Goal: Task Accomplishment & Management: Complete application form

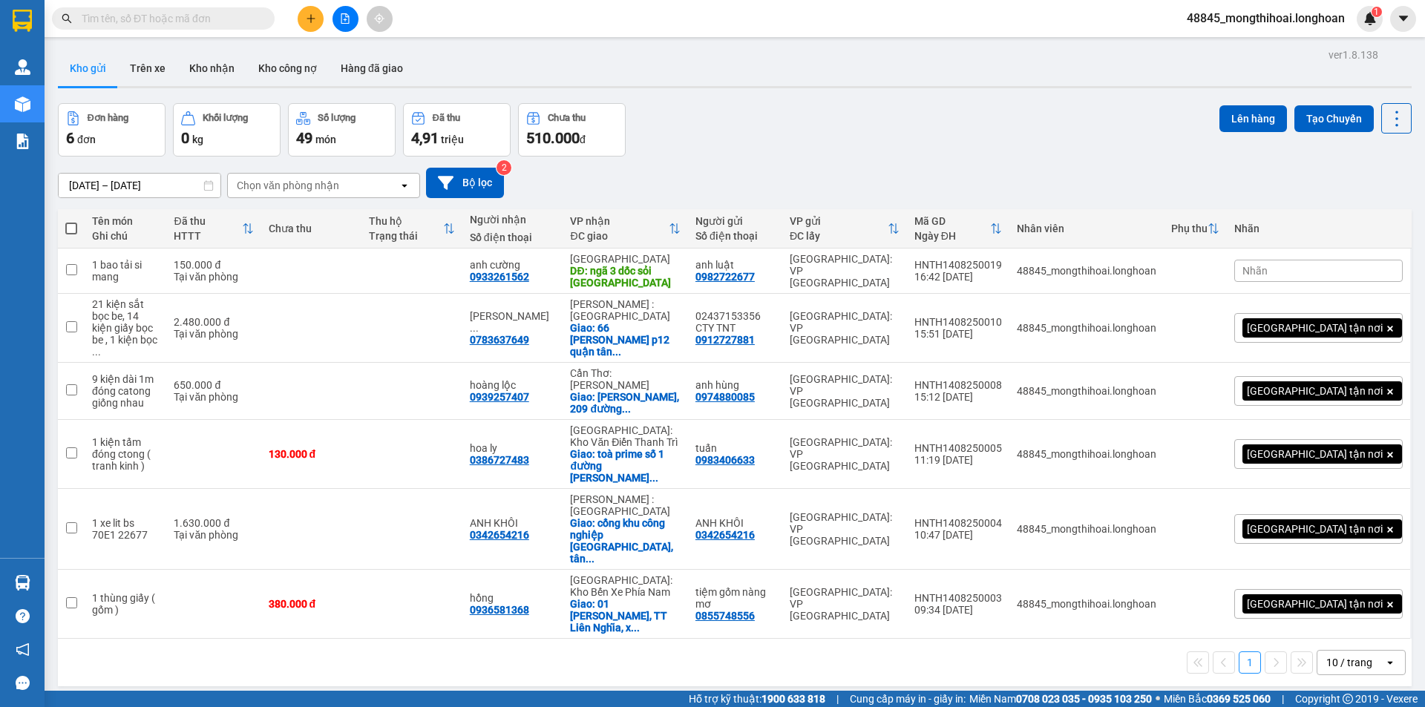
scroll to position [29, 0]
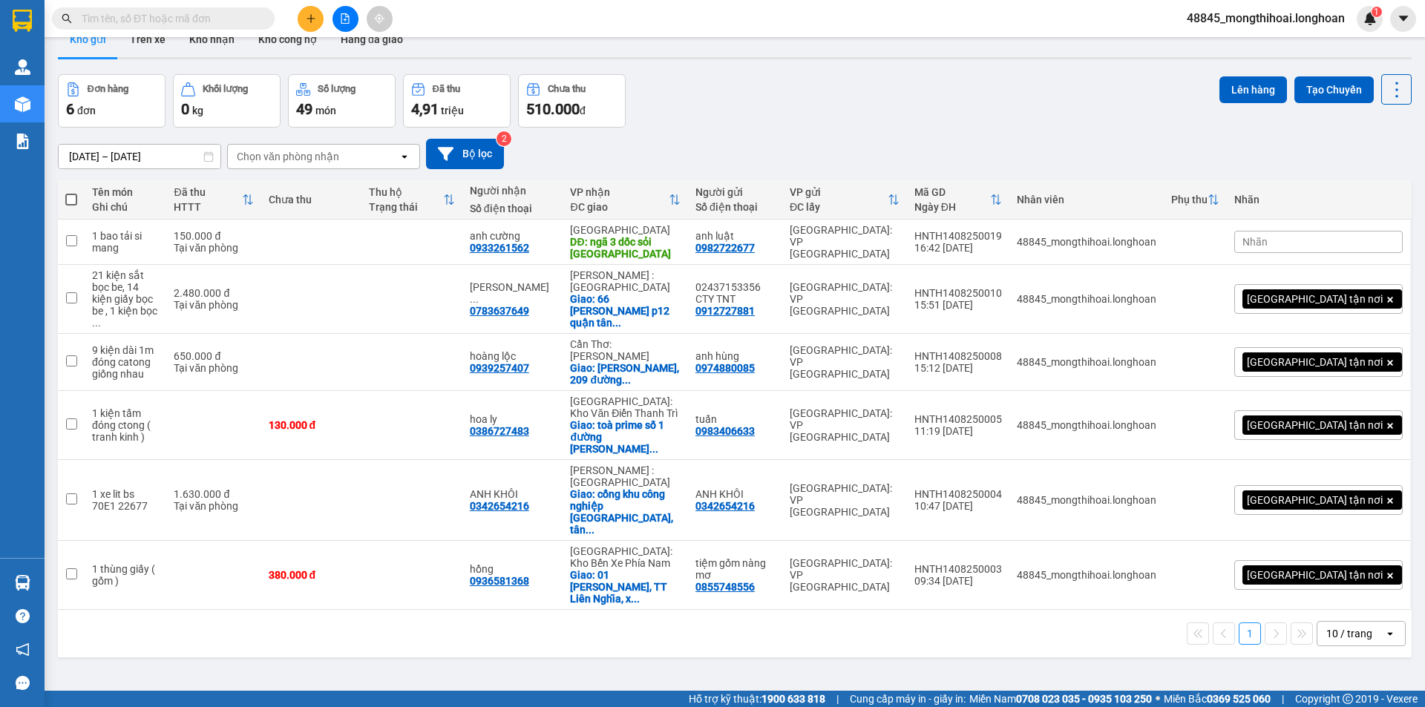
click at [296, 22] on div at bounding box center [344, 19] width 111 height 26
click at [312, 19] on icon "plus" at bounding box center [310, 18] width 8 height 1
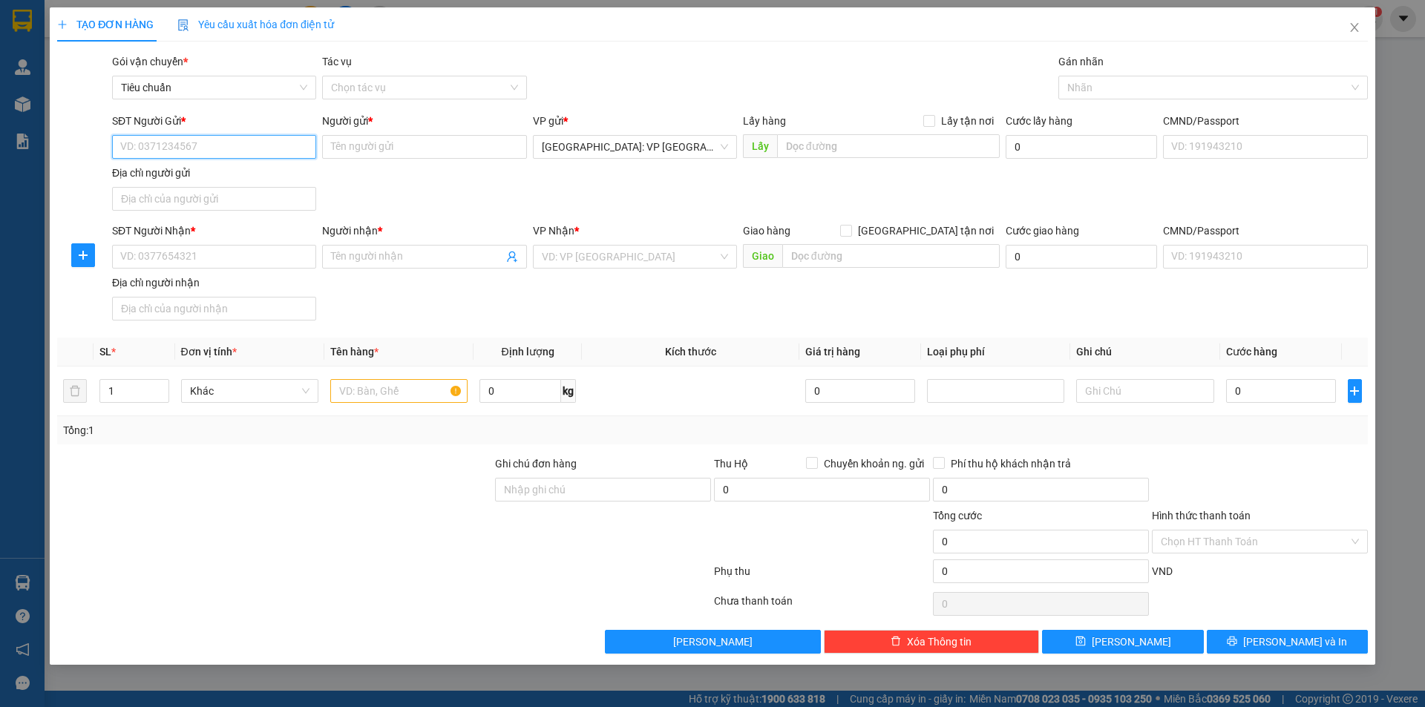
click at [297, 145] on input "SĐT Người Gửi *" at bounding box center [214, 147] width 204 height 24
click at [237, 176] on div "0816716899 - [PERSON_NAME]" at bounding box center [214, 176] width 186 height 16
type input "0816716899"
type input "anh duy"
type input "0816716899"
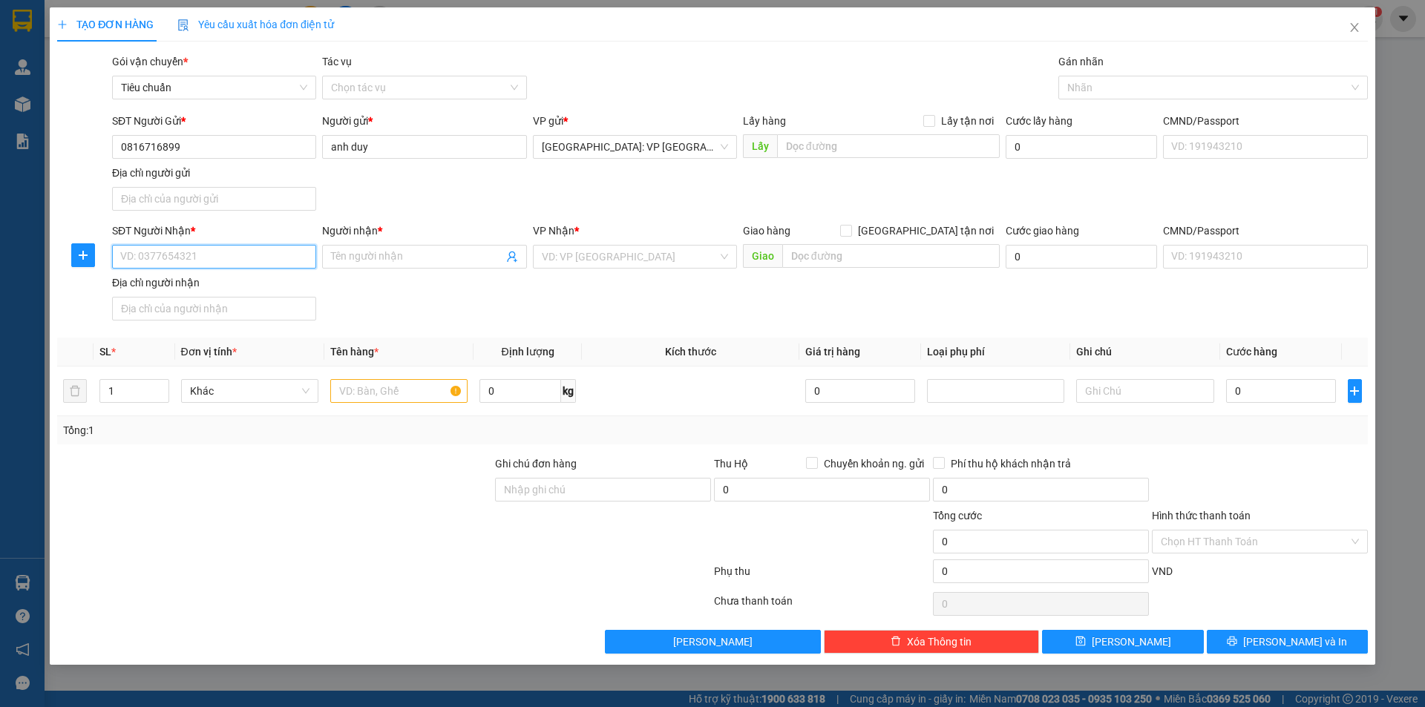
click at [306, 263] on input "SĐT Người Nhận *" at bounding box center [214, 257] width 204 height 24
click at [157, 279] on div "0915541817 - [PERSON_NAME]" at bounding box center [214, 286] width 186 height 16
type input "0915541817"
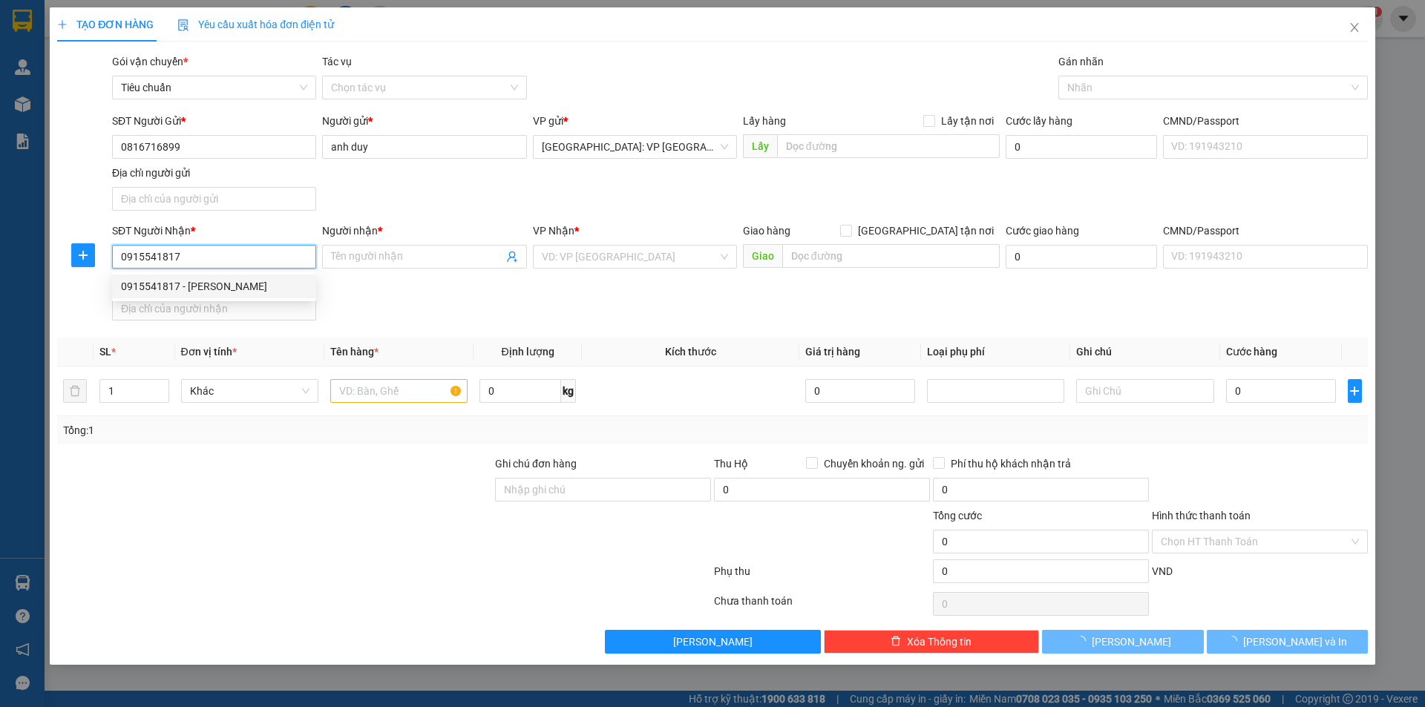
type input "c hằng"
checkbox input "true"
type input "số 12 lô16 đường thế lữ p hạ lý quận [GEOGRAPHIC_DATA] [GEOGRAPHIC_DATA]"
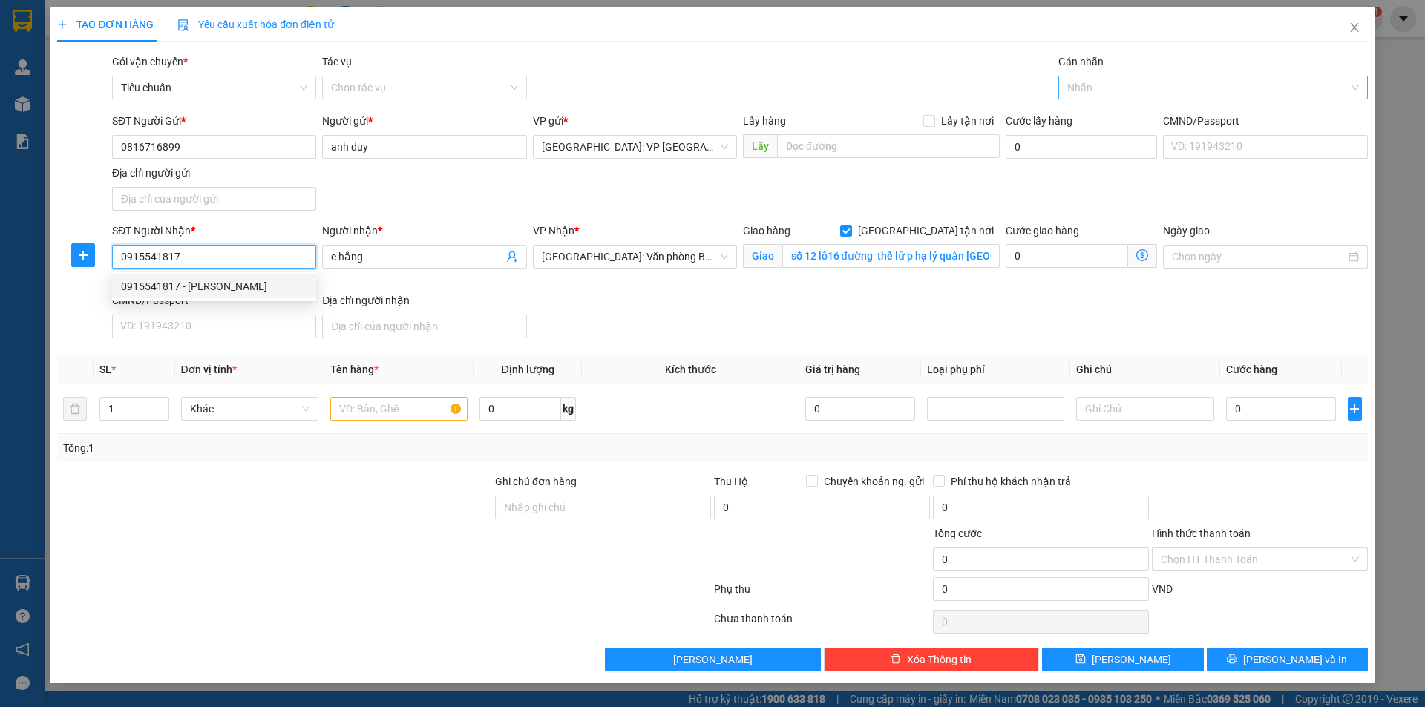
click at [1118, 88] on div at bounding box center [1205, 88] width 287 height 18
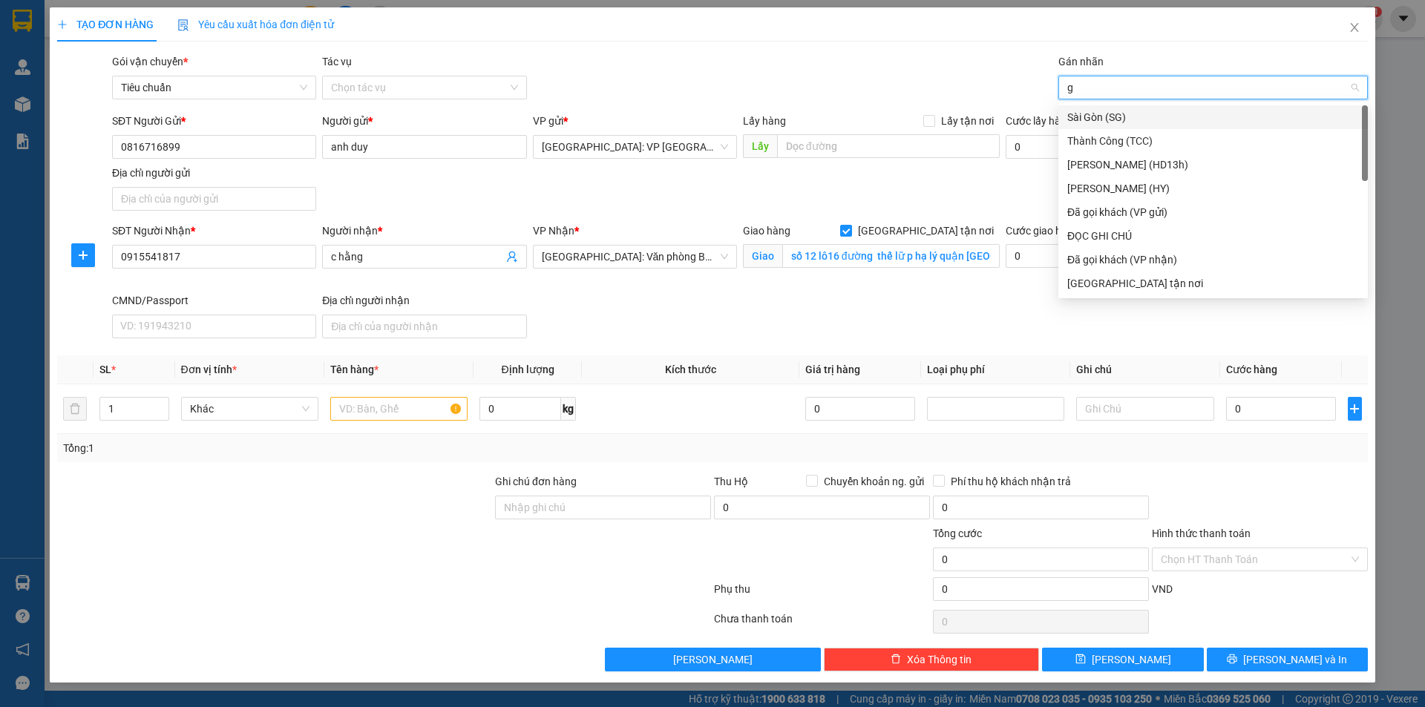
type input "gi"
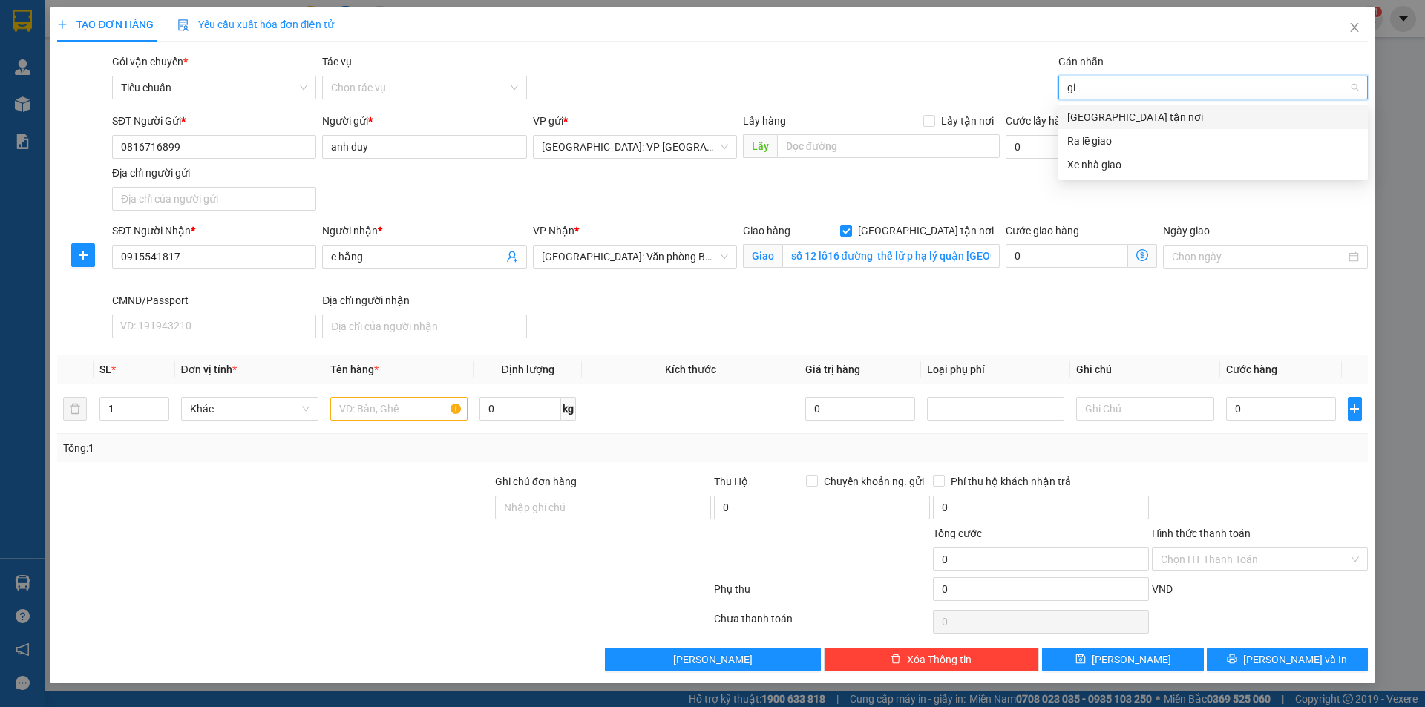
click at [1105, 122] on div "[GEOGRAPHIC_DATA] tận nơi" at bounding box center [1213, 117] width 292 height 16
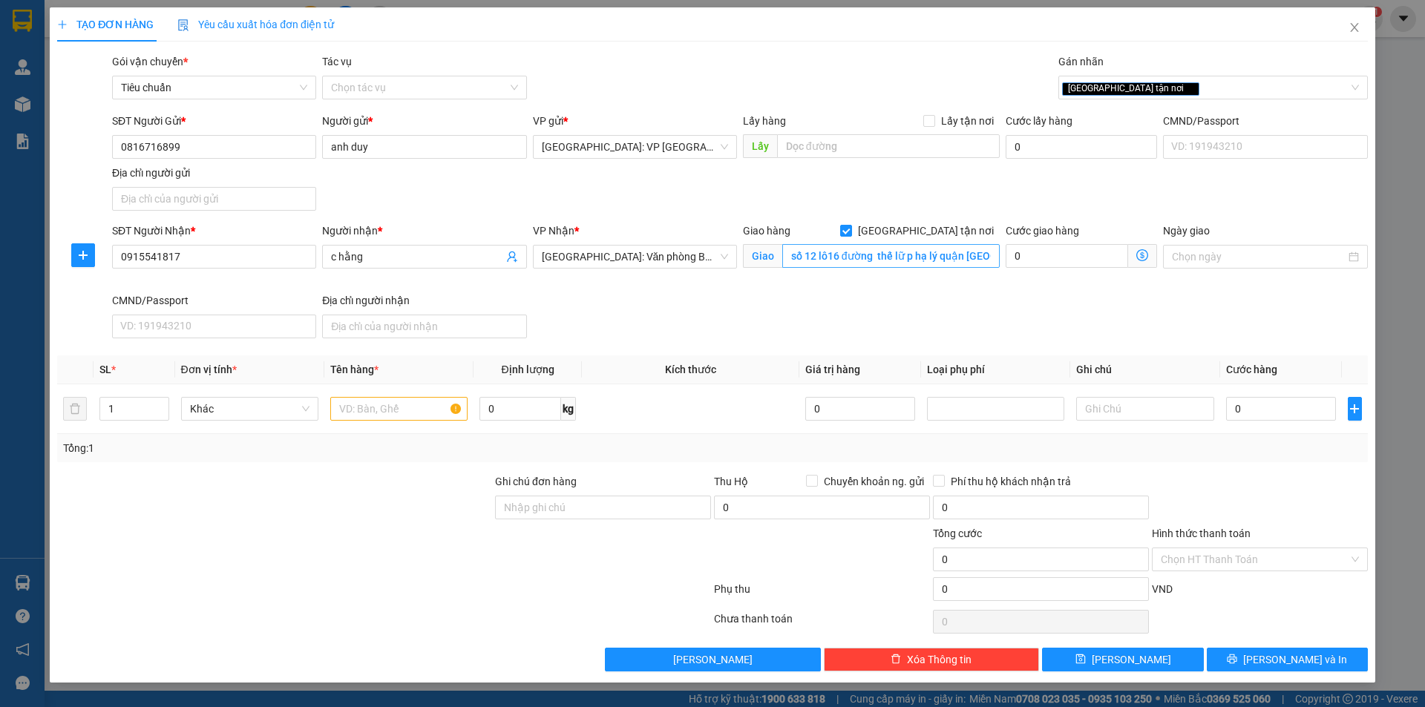
drag, startPoint x: 939, startPoint y: 191, endPoint x: 786, endPoint y: 245, distance: 162.2
click at [934, 194] on div "SĐT Người Gửi * 0816716899 Người gửi * anh duy VP gửi * [GEOGRAPHIC_DATA]: VP […" at bounding box center [739, 165] width 1261 height 104
click at [160, 398] on span "Increase Value" at bounding box center [160, 404] width 16 height 13
type input "4"
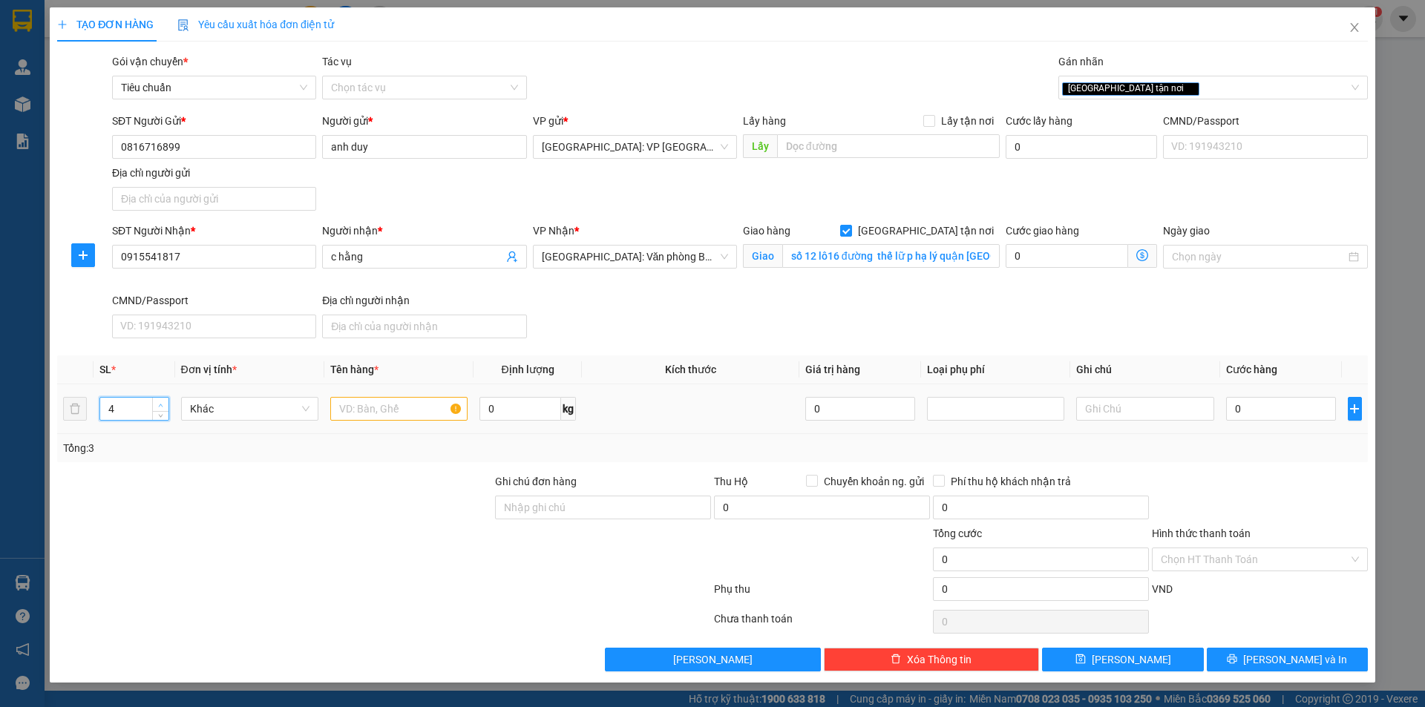
click at [163, 401] on span "up" at bounding box center [161, 405] width 9 height 9
drag, startPoint x: 356, startPoint y: 416, endPoint x: 368, endPoint y: 405, distance: 15.8
click at [361, 413] on input "text" at bounding box center [398, 409] width 137 height 24
click at [342, 407] on input "4 kiện giấy 1 kiện trắng" at bounding box center [398, 409] width 137 height 24
type input "3 kiện giấy 1 kiện trắng"
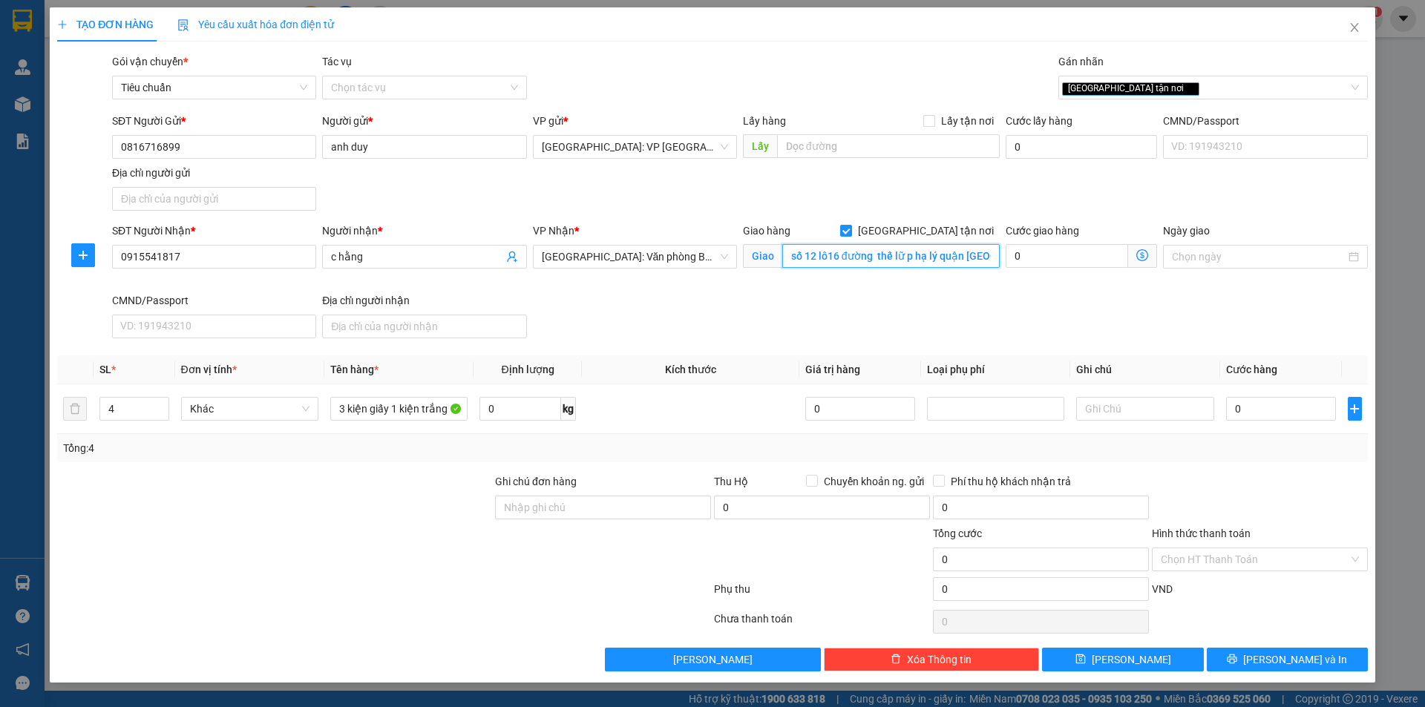
click at [909, 259] on input "số 12 lô16 đường thế lữ p hạ lý quận [GEOGRAPHIC_DATA] [GEOGRAPHIC_DATA]" at bounding box center [890, 256] width 217 height 24
click at [916, 252] on input "số 12 lô16 đường thế lữ p hạ lý quận [GEOGRAPHIC_DATA] [GEOGRAPHIC_DATA]" at bounding box center [890, 256] width 217 height 24
click at [1282, 407] on input "0" at bounding box center [1281, 409] width 111 height 24
type input "1"
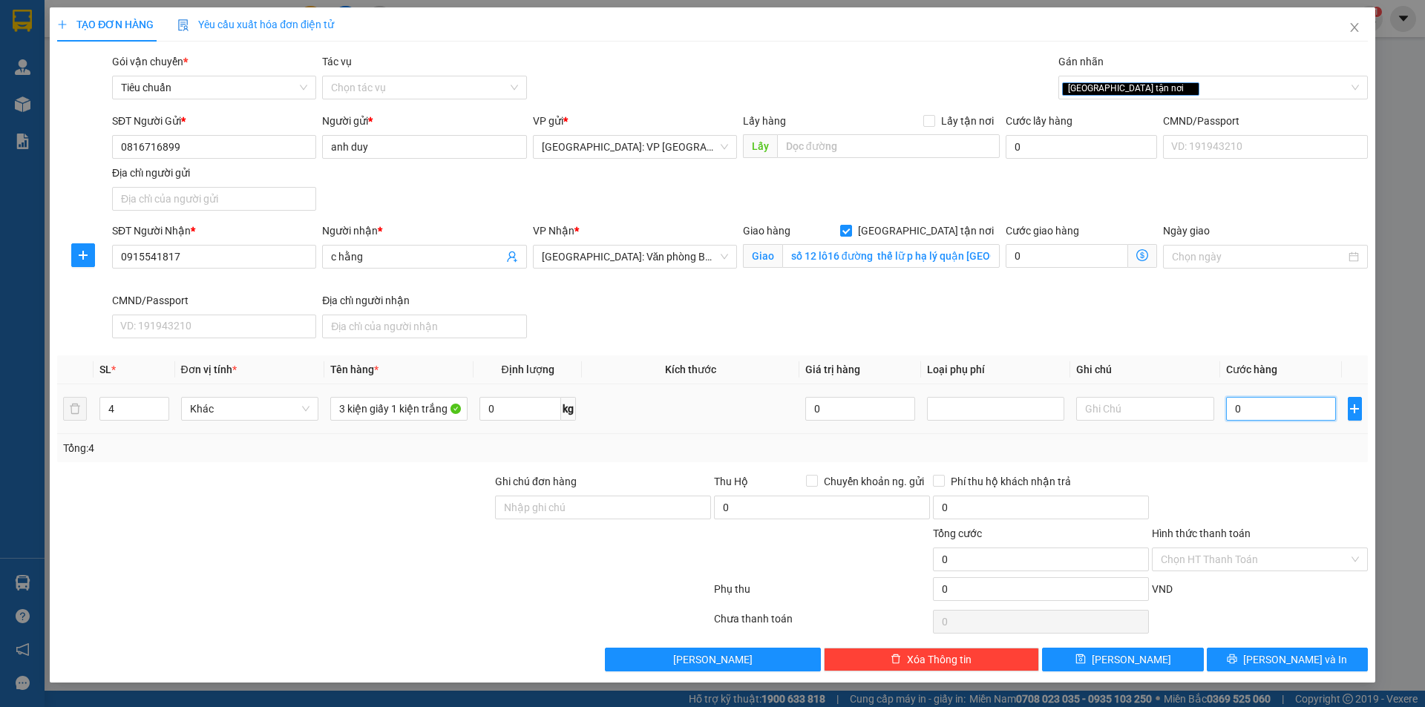
type input "1"
type input "17"
type input "170"
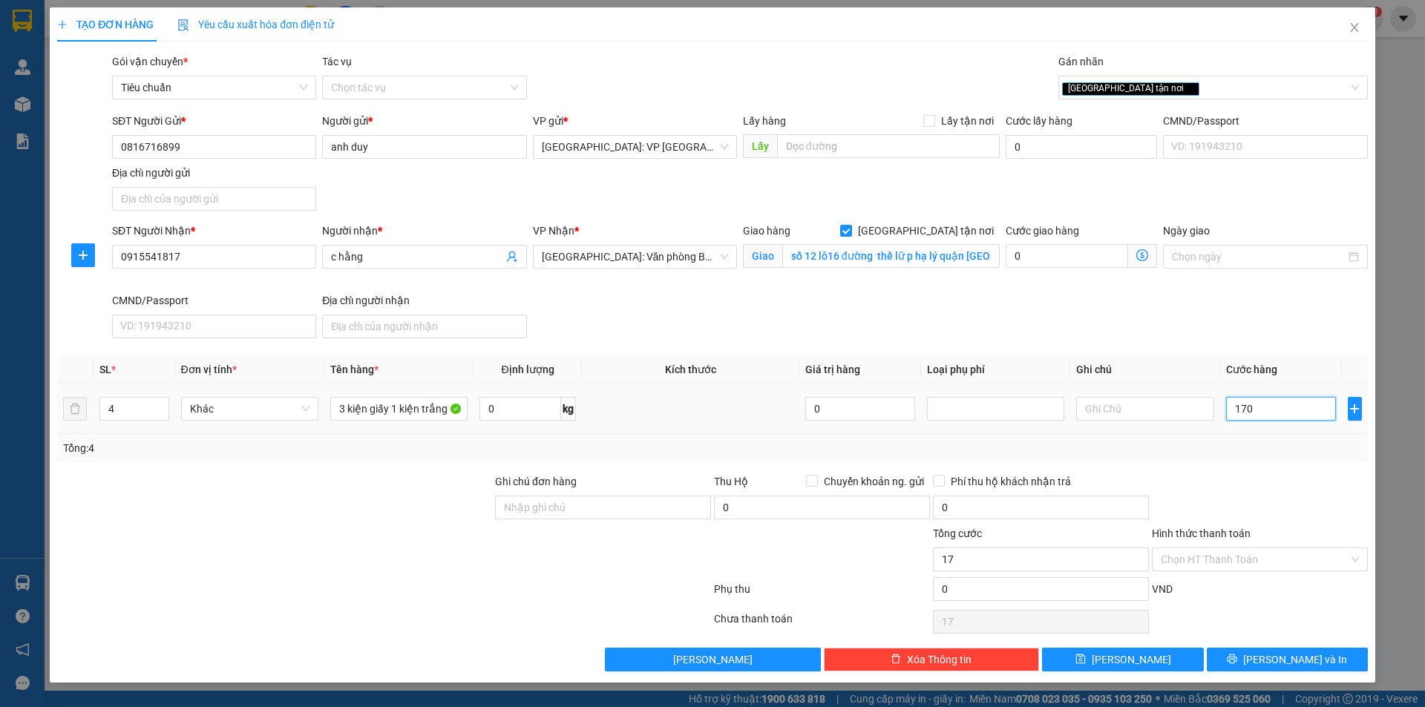
type input "170"
type input "1.700"
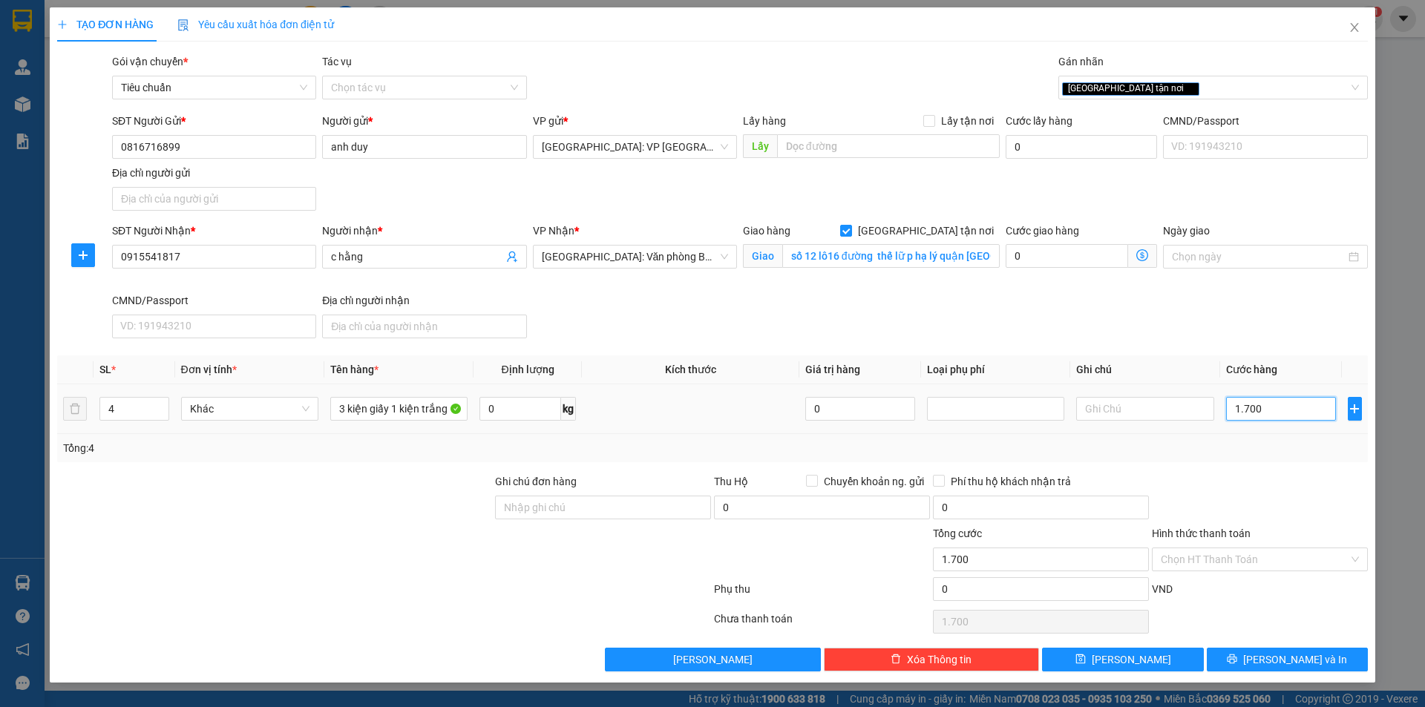
type input "17.000"
type input "170.000"
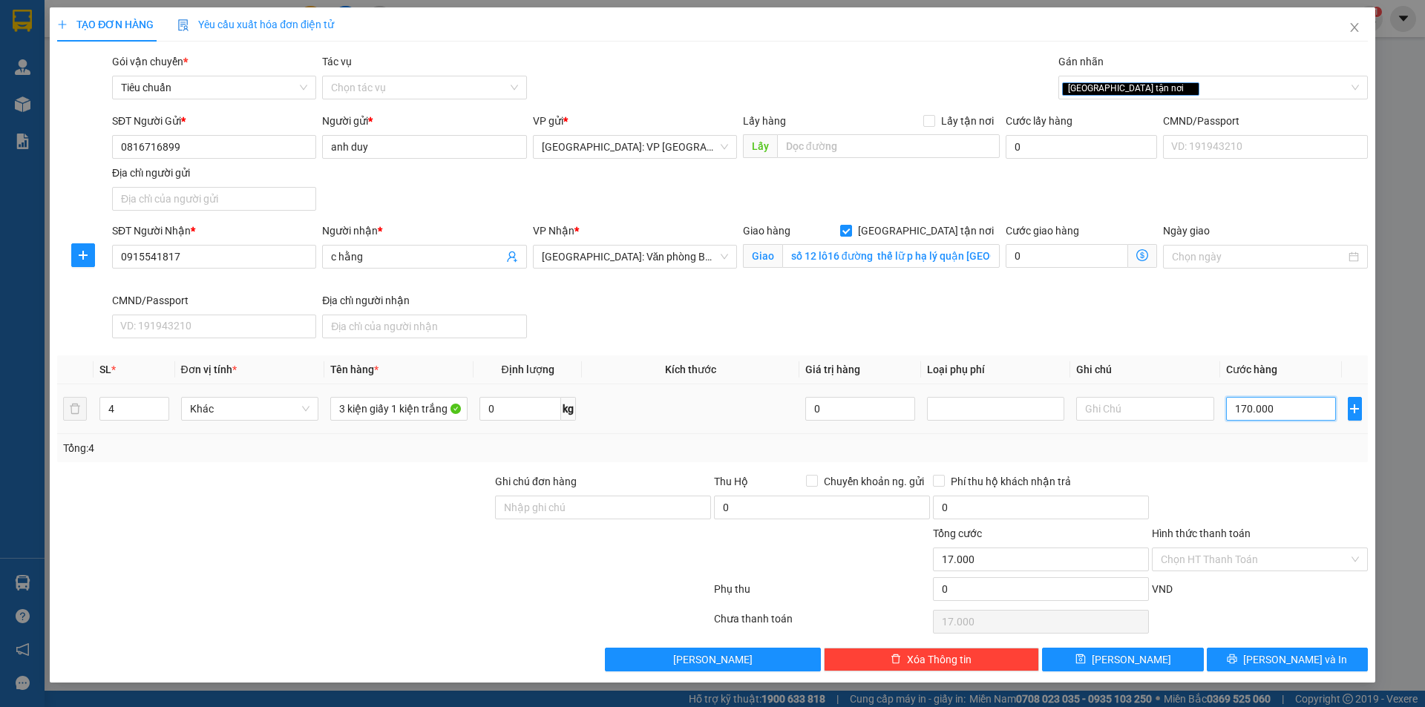
type input "170.000"
click at [1314, 654] on span "[PERSON_NAME] và In" at bounding box center [1295, 660] width 104 height 16
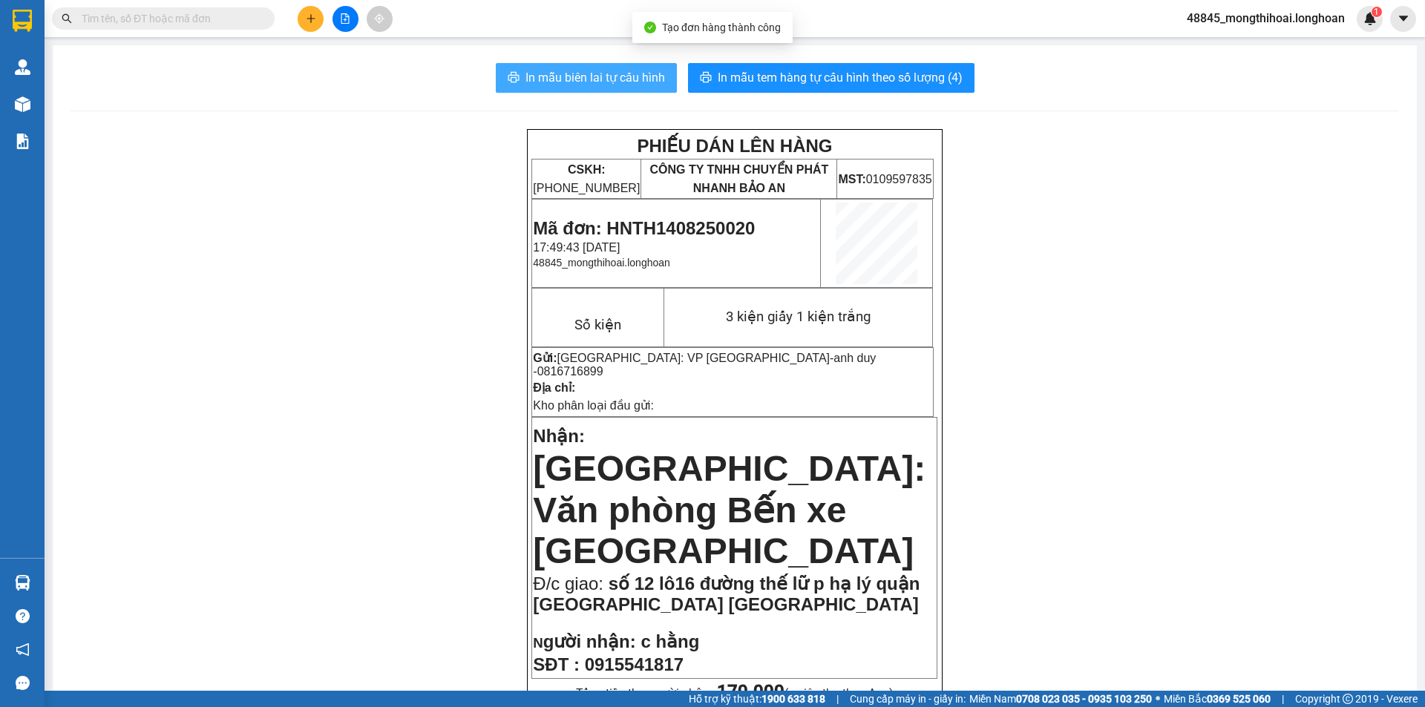
click at [632, 74] on span "In mẫu biên lai tự cấu hình" at bounding box center [595, 77] width 140 height 19
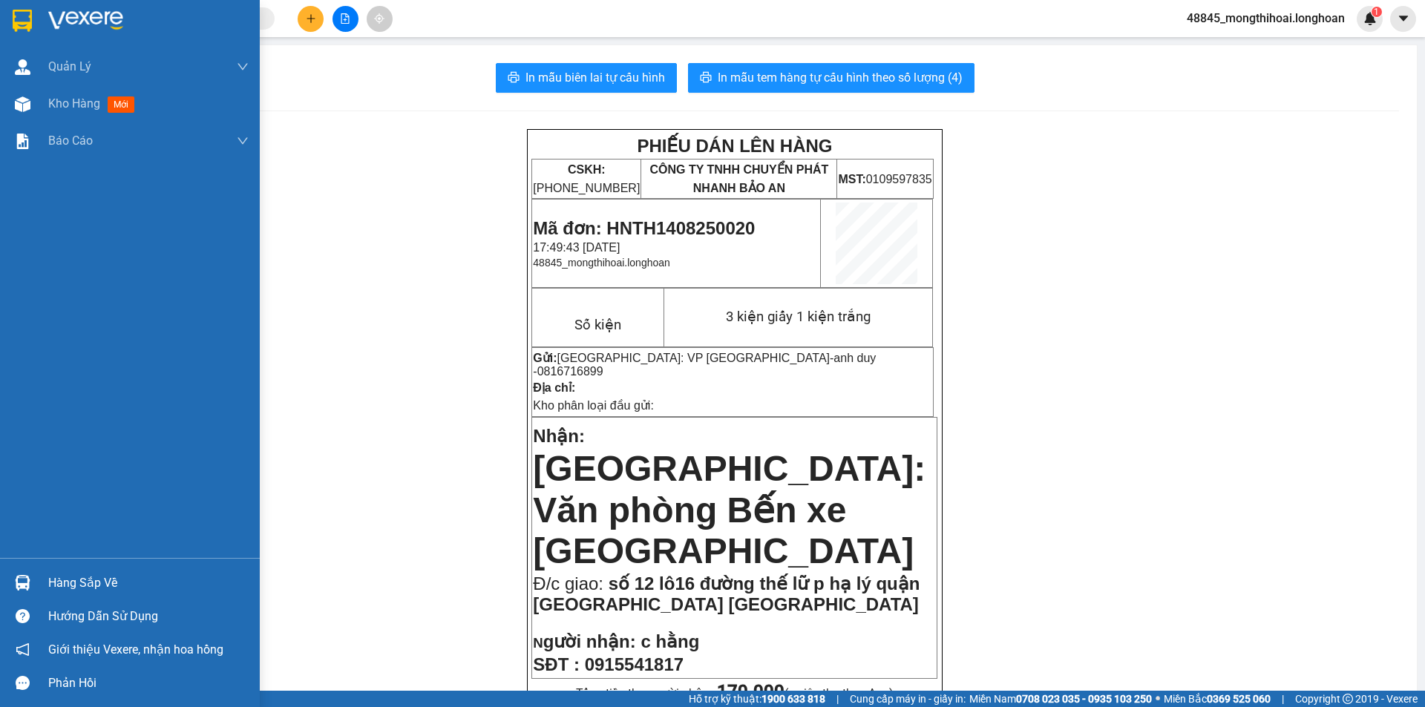
click at [11, 7] on div at bounding box center [23, 20] width 26 height 26
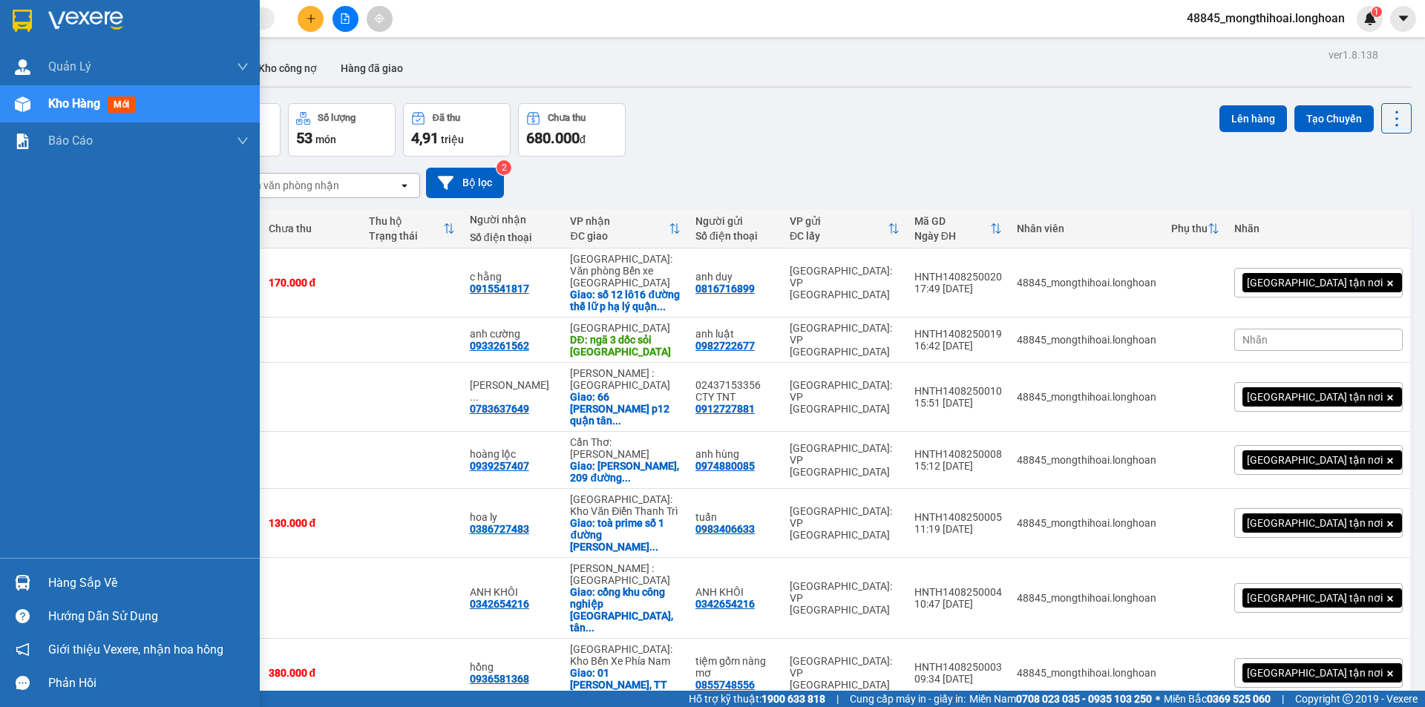
click at [7, 15] on div at bounding box center [130, 24] width 260 height 48
click at [0, 13] on div at bounding box center [130, 24] width 260 height 48
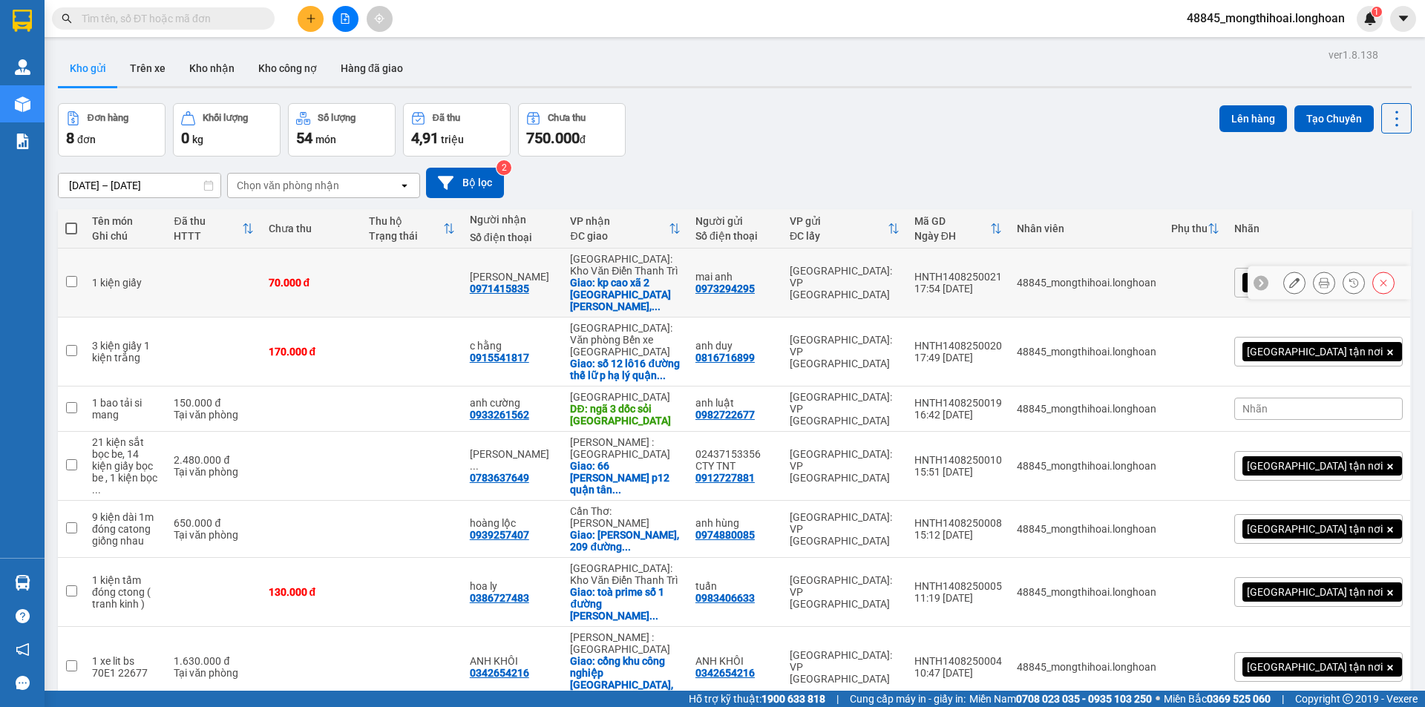
drag, startPoint x: 982, startPoint y: 268, endPoint x: 1075, endPoint y: 266, distance: 92.8
click at [1009, 266] on td "HNTH1408250021 17:54 [DATE]" at bounding box center [958, 283] width 102 height 69
checkbox input "true"
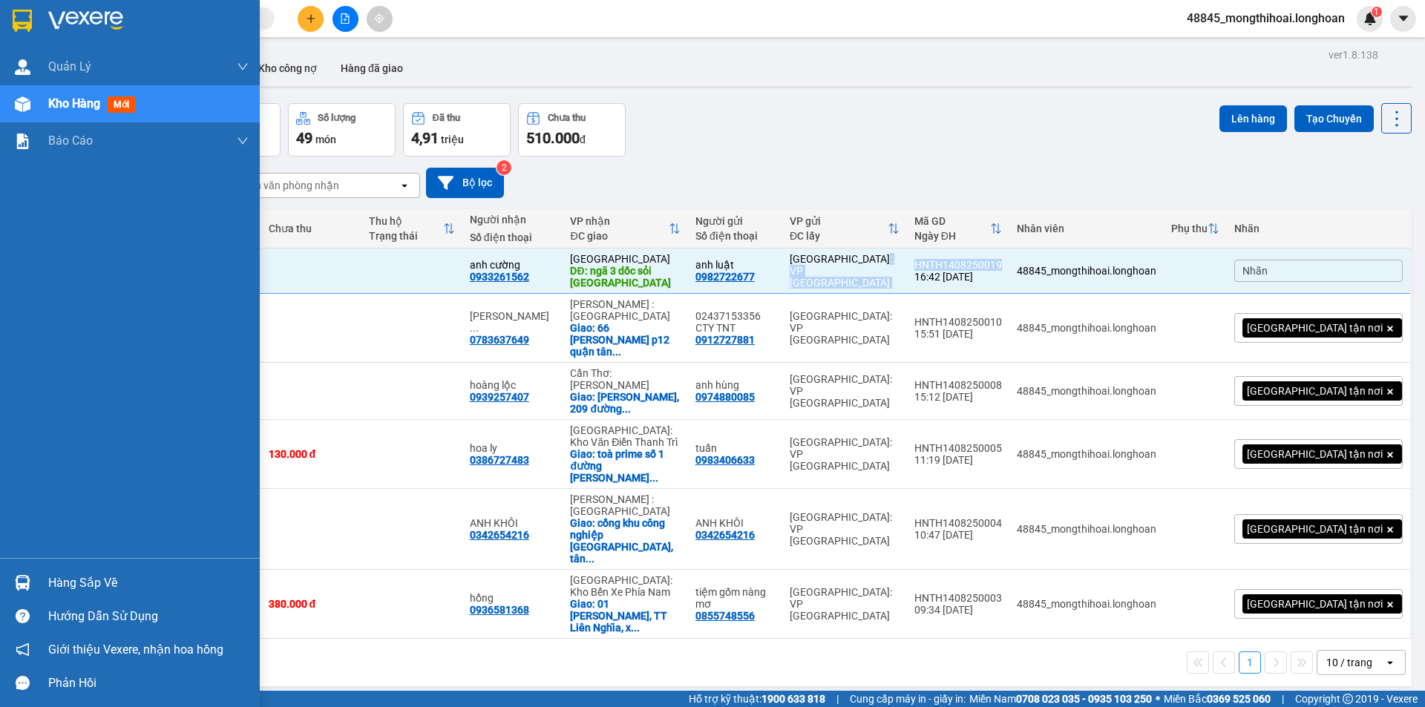
drag, startPoint x: 22, startPoint y: 11, endPoint x: 46, endPoint y: 1, distance: 25.9
click at [20, 10] on img at bounding box center [22, 21] width 19 height 22
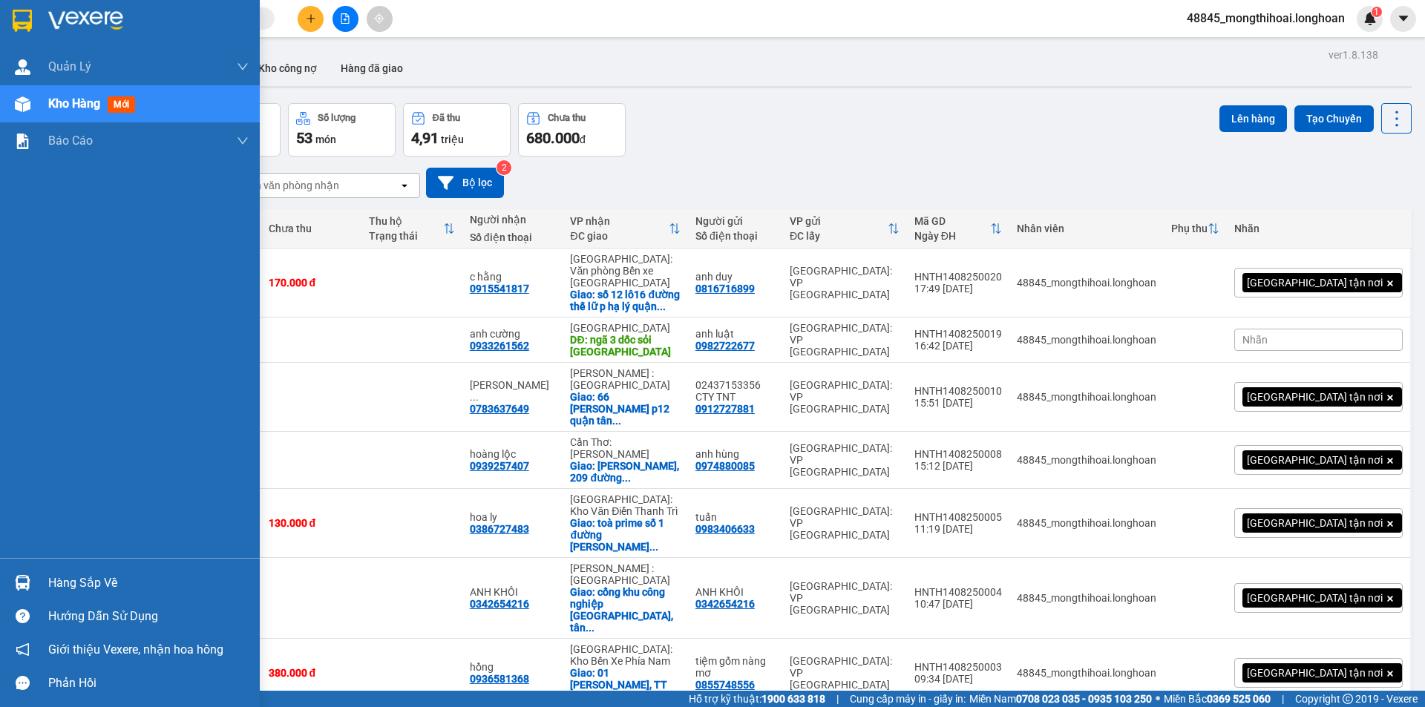
click at [5, 13] on div at bounding box center [130, 24] width 260 height 48
click at [0, 2] on div at bounding box center [130, 24] width 260 height 48
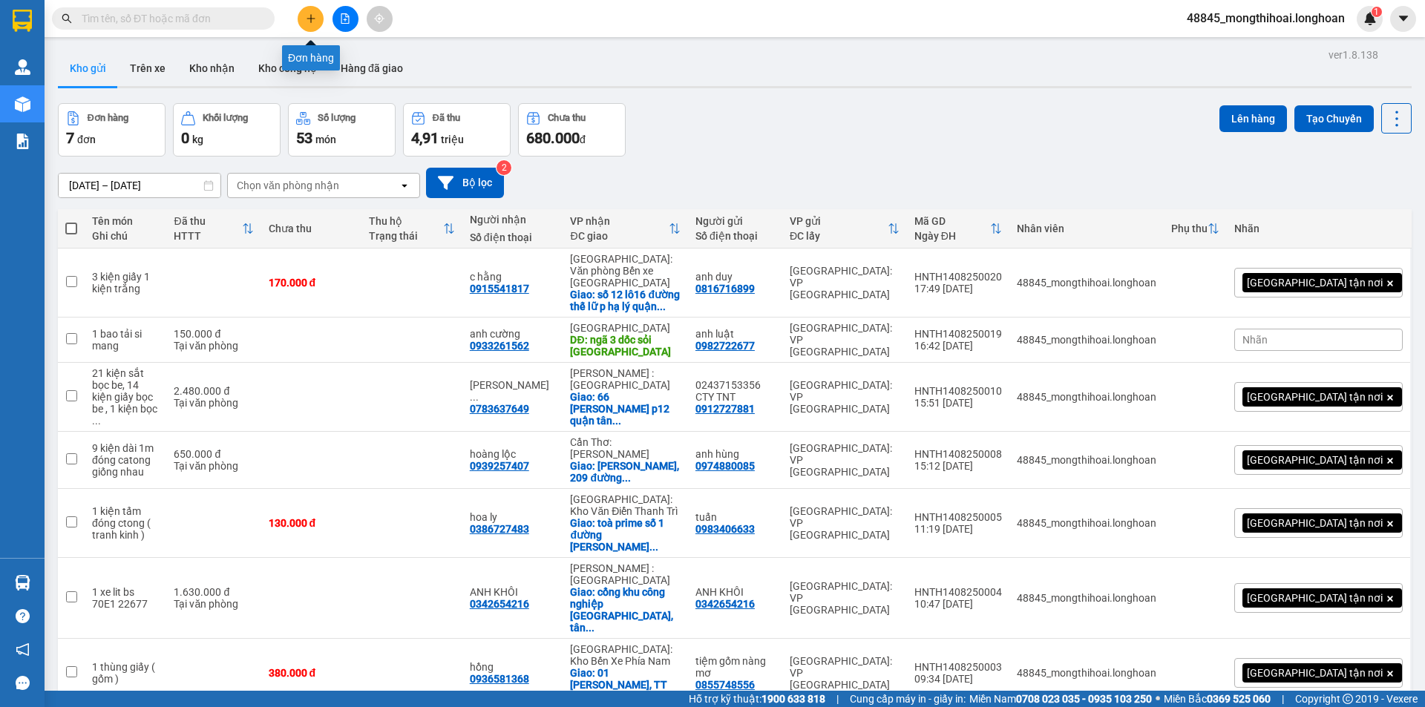
click at [314, 23] on icon "plus" at bounding box center [311, 18] width 10 height 10
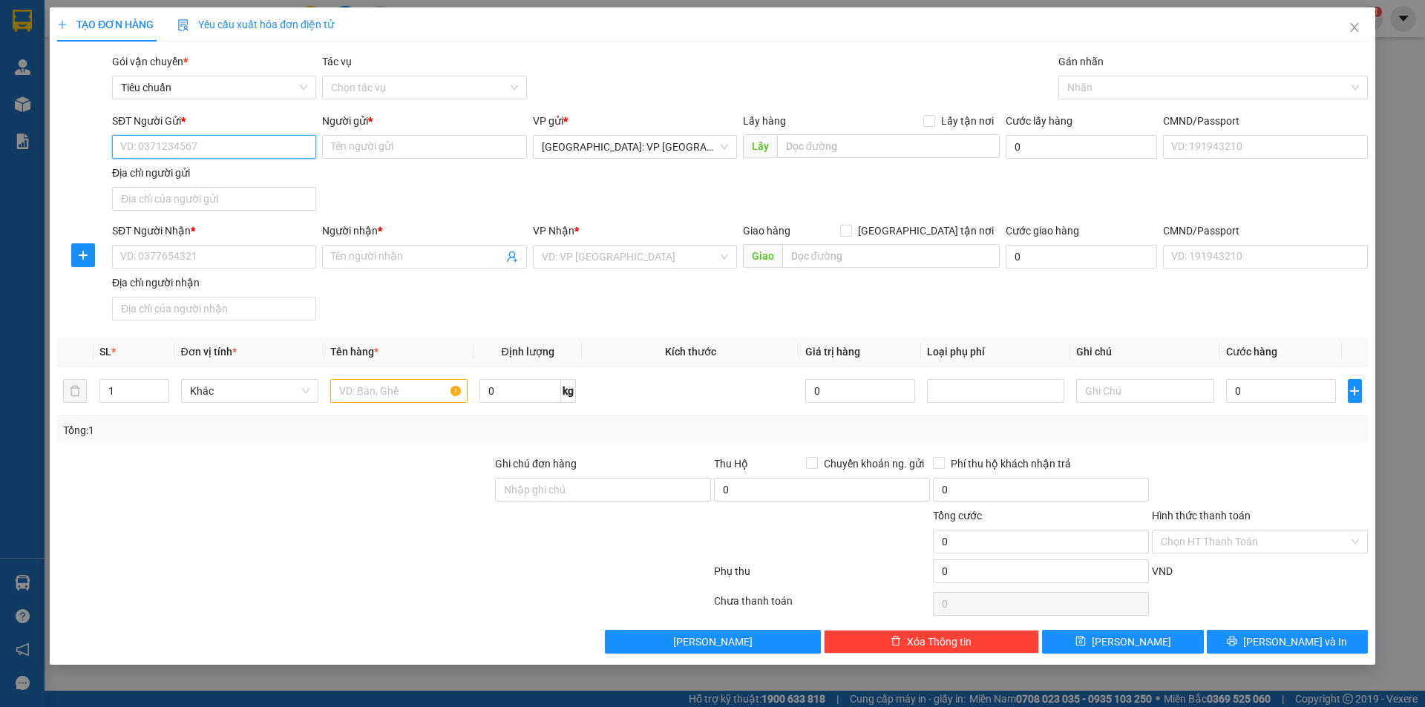
click at [276, 144] on input "SĐT Người Gửi *" at bounding box center [214, 147] width 204 height 24
click at [275, 151] on input "SĐT Người Gửi *" at bounding box center [214, 147] width 204 height 24
click at [289, 148] on input "SĐT Người Gửi *" at bounding box center [214, 147] width 204 height 24
type input "0973294295"
click at [465, 147] on input "Người gửi *" at bounding box center [424, 147] width 204 height 24
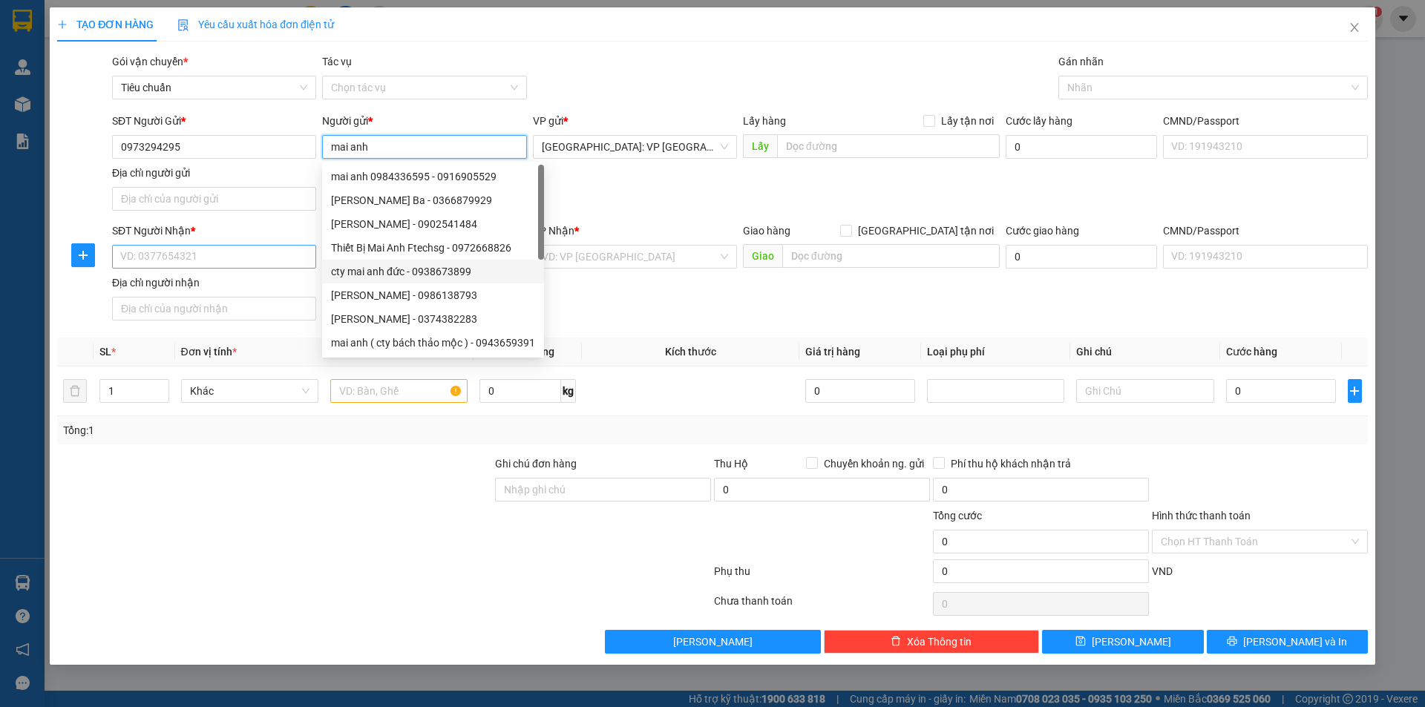
type input "mai anh"
click at [263, 258] on input "SĐT Người Nhận *" at bounding box center [214, 257] width 204 height 24
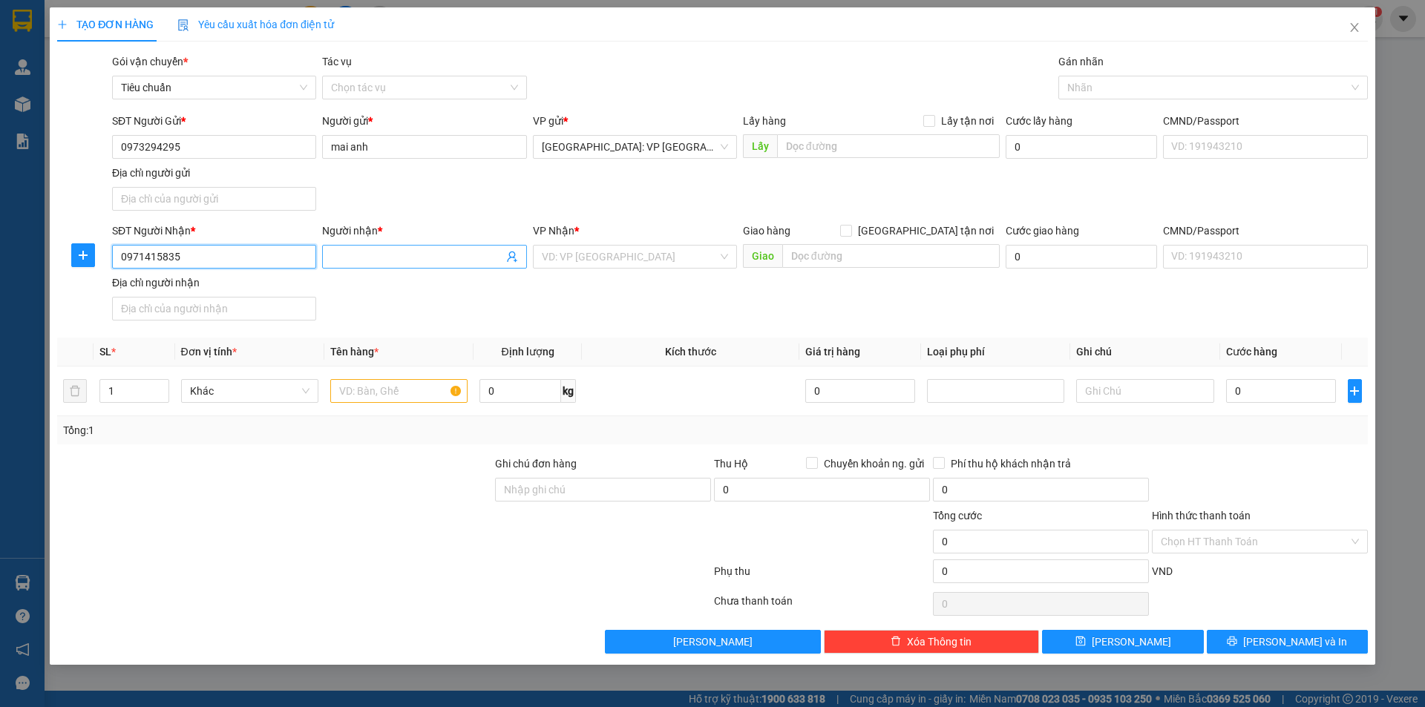
type input "0971415835"
click at [381, 250] on input "Người nhận *" at bounding box center [416, 257] width 171 height 16
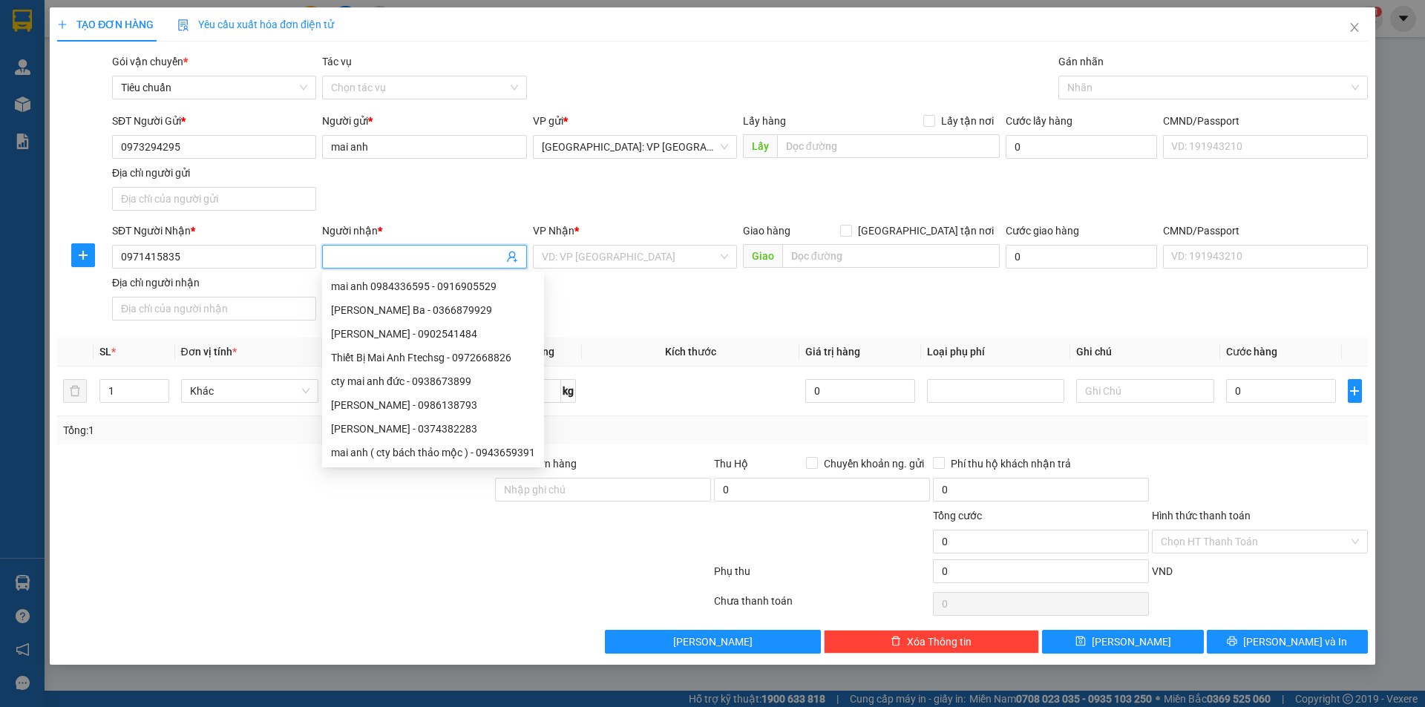
type input "a"
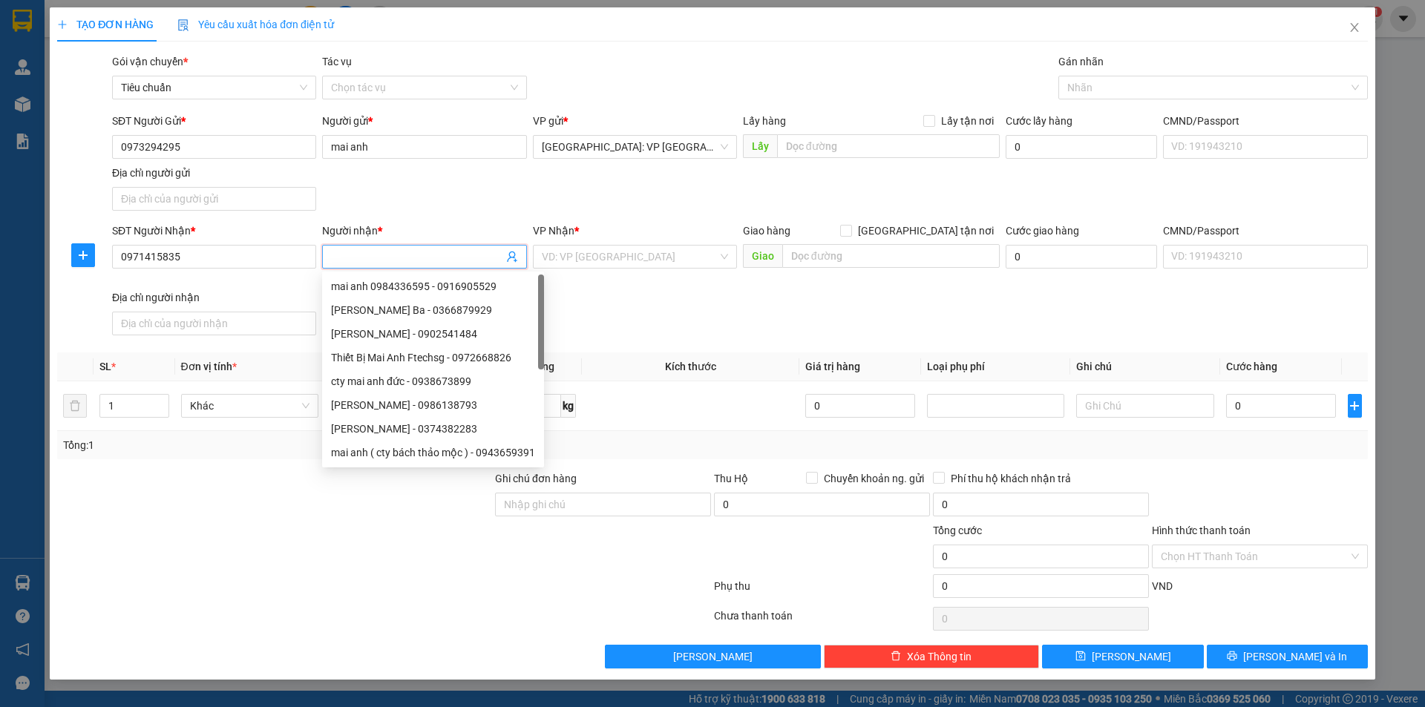
type input "n"
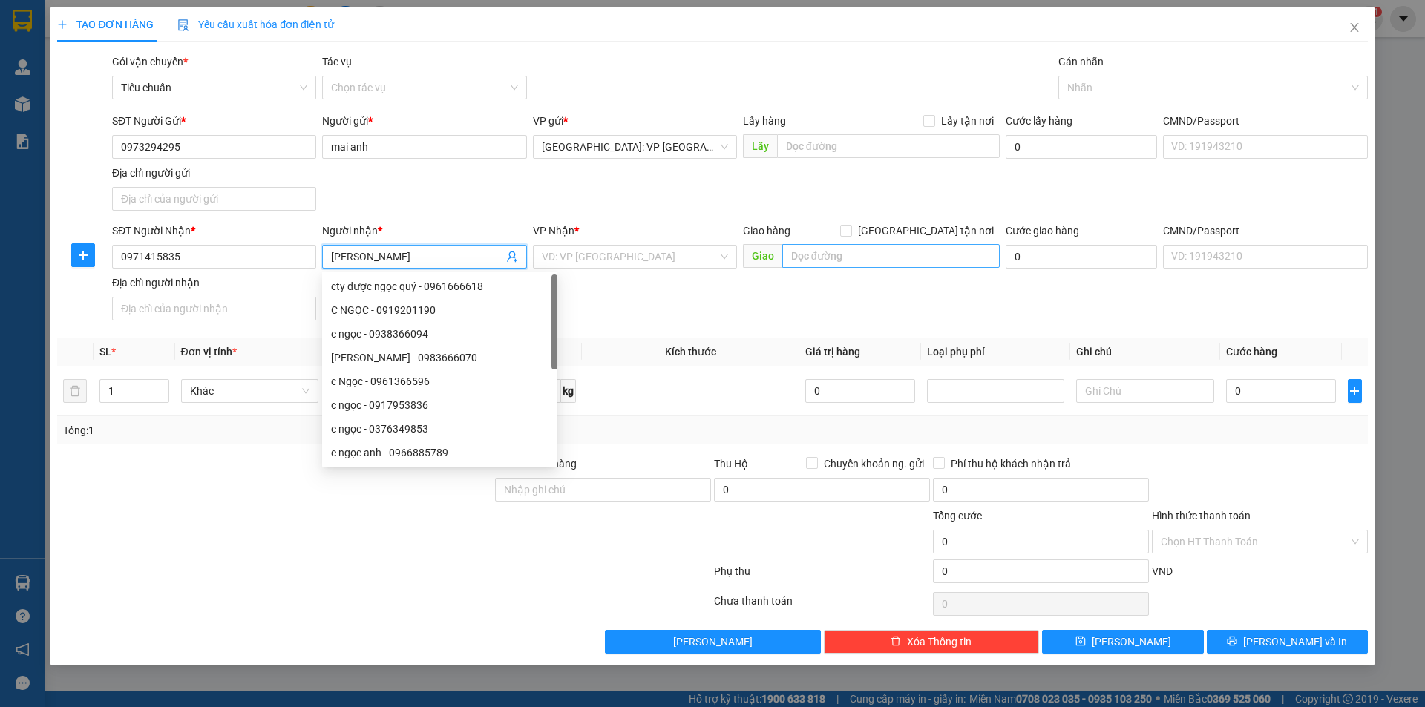
type input "[PERSON_NAME]"
click at [846, 257] on input "text" at bounding box center [890, 256] width 217 height 24
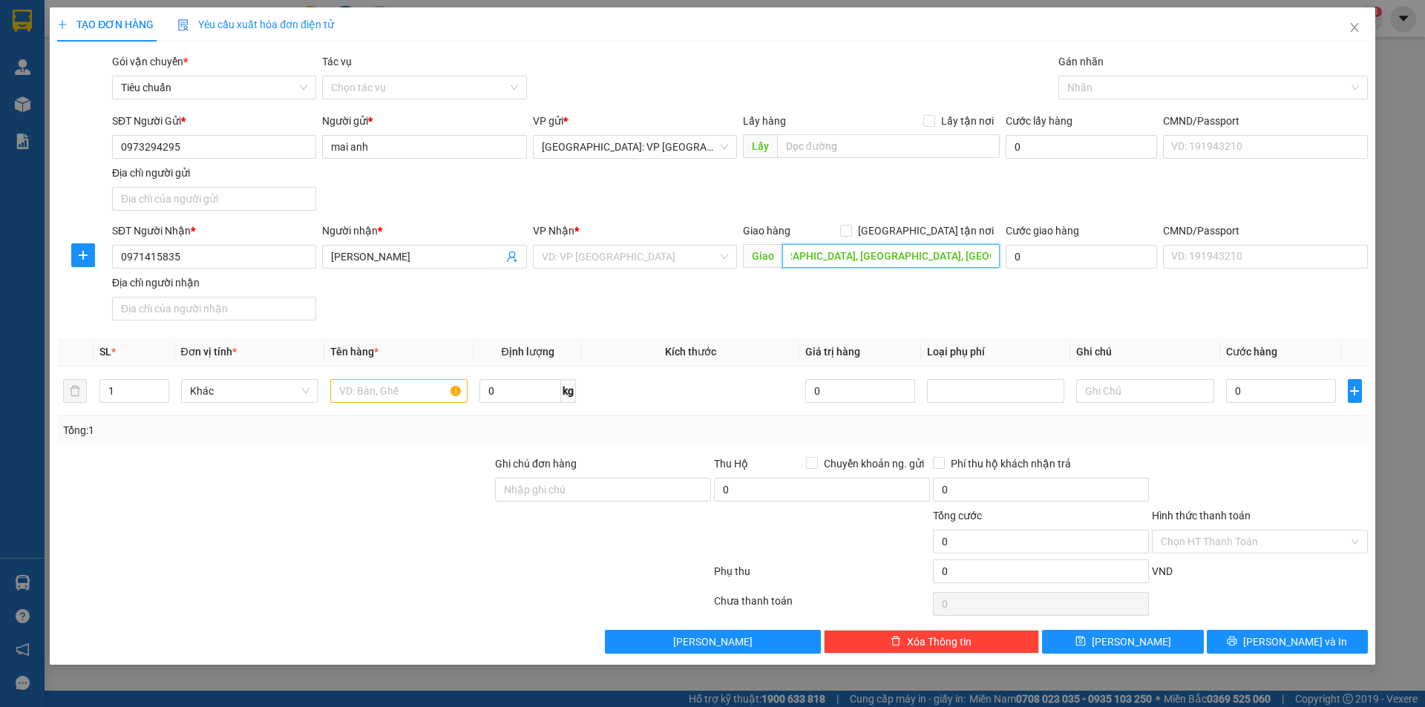
scroll to position [0, 93]
type input "kp cao xã 2 đường tô ngọc vân, phường lam sơn, tp hưng yên"
click at [572, 255] on input "search" at bounding box center [630, 257] width 176 height 22
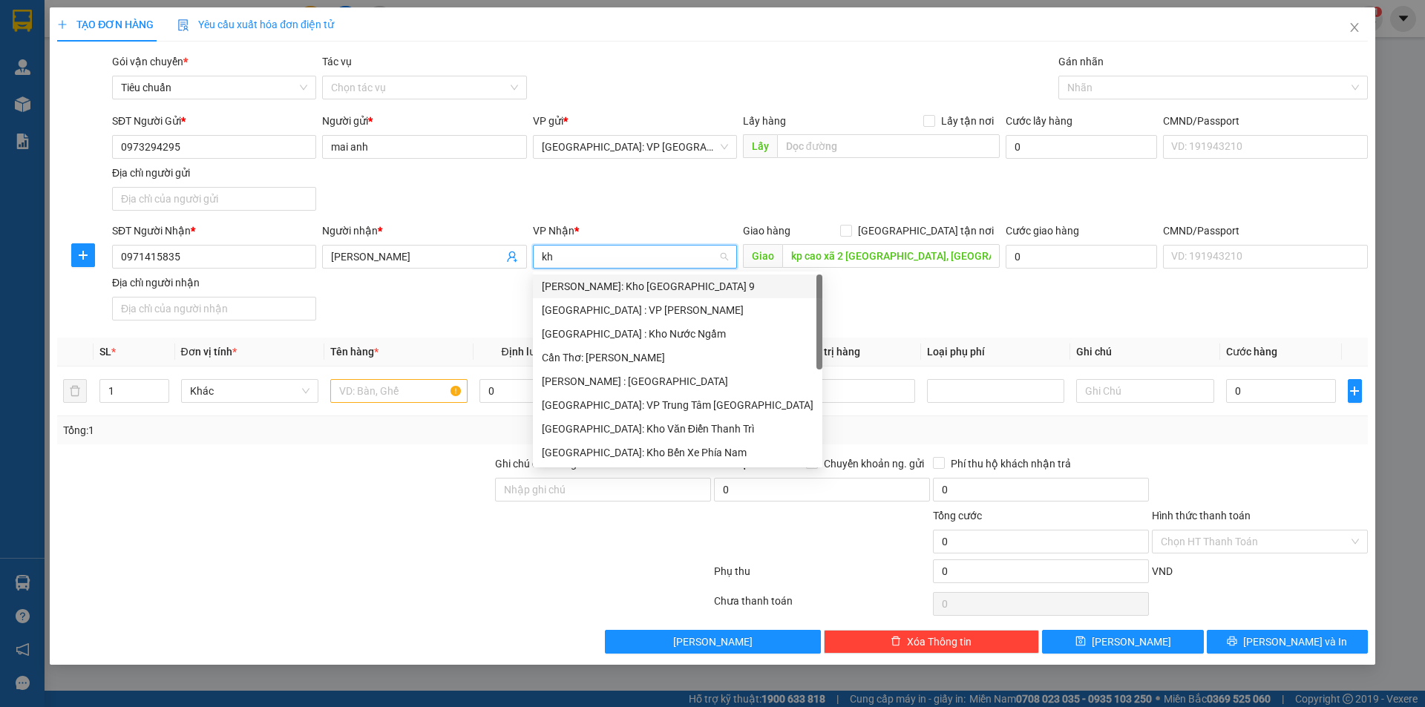
type input "kho"
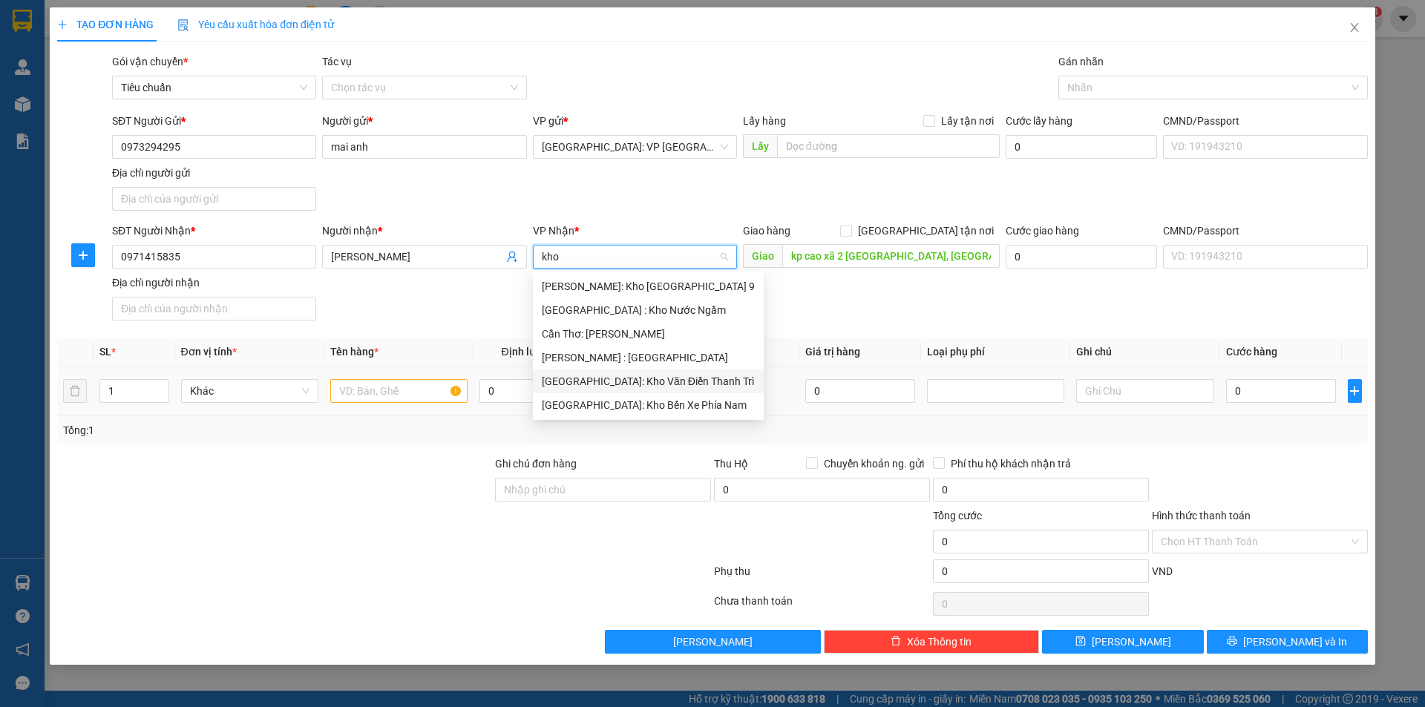
drag, startPoint x: 606, startPoint y: 386, endPoint x: 620, endPoint y: 368, distance: 22.7
click at [609, 383] on div "[GEOGRAPHIC_DATA]: Kho Văn Điển Thanh Trì" at bounding box center [648, 381] width 213 height 16
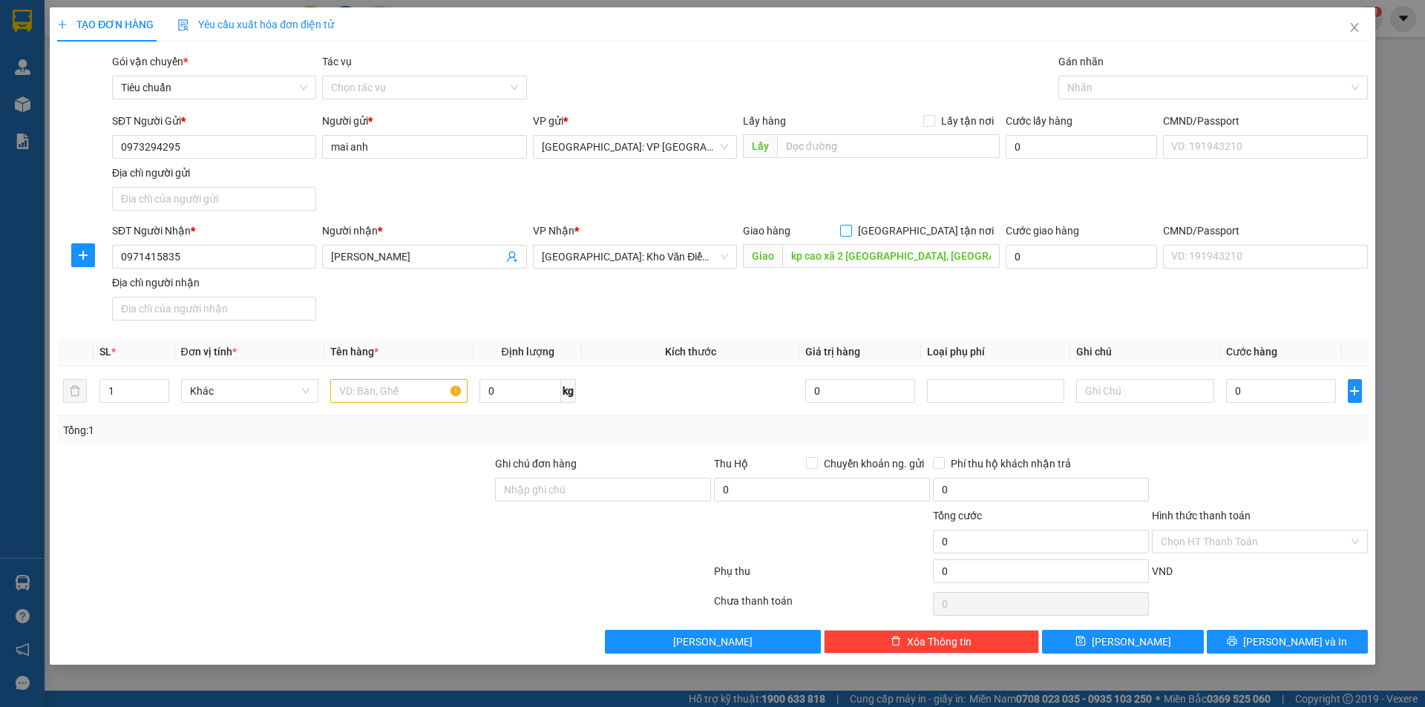
click at [850, 234] on input "[GEOGRAPHIC_DATA] tận nơi" at bounding box center [845, 230] width 10 height 10
checkbox input "true"
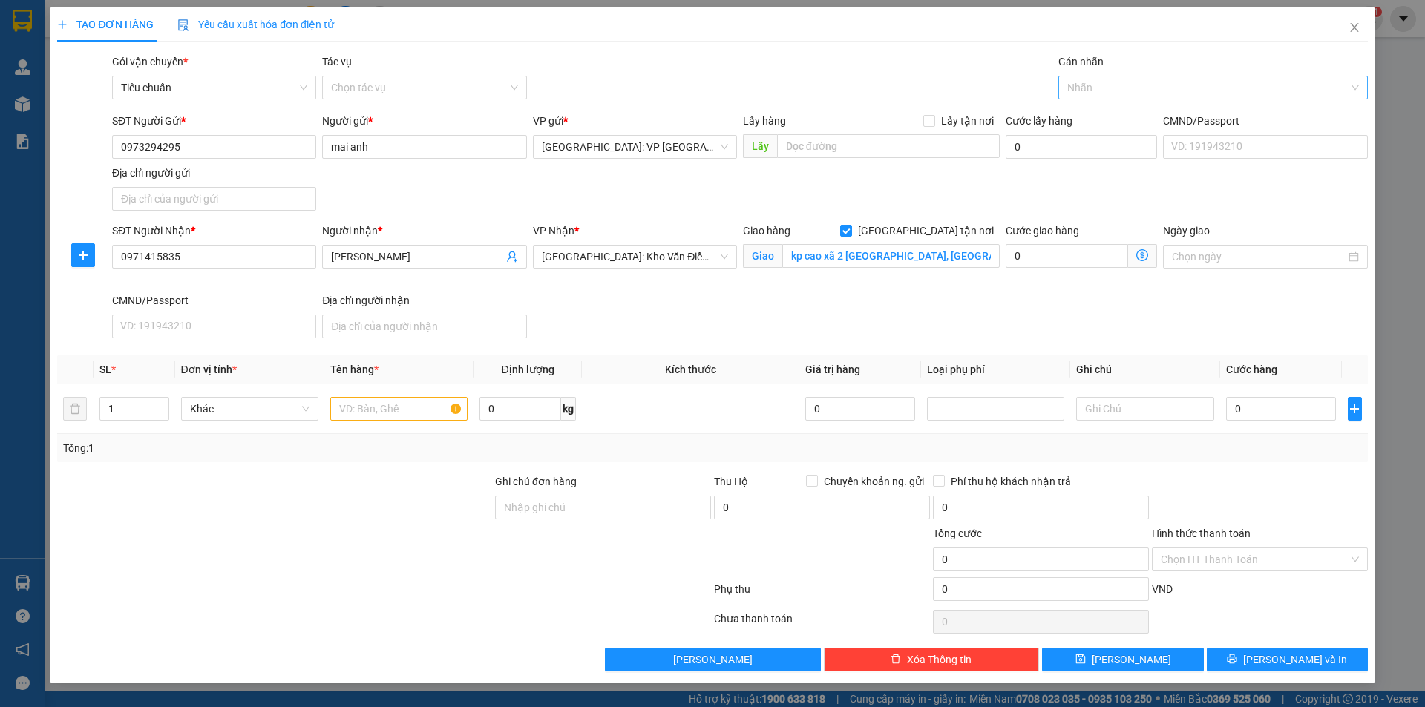
click at [1083, 83] on div at bounding box center [1205, 88] width 287 height 18
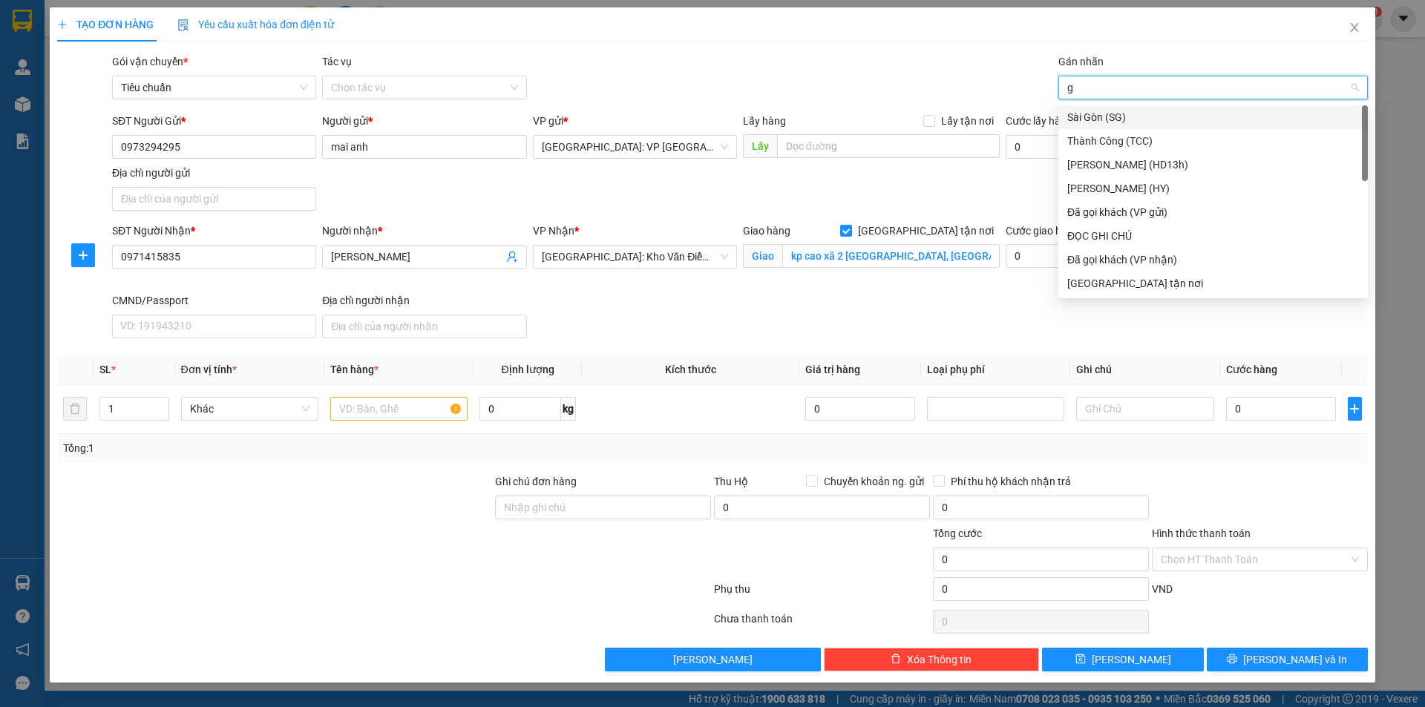
type input "gi"
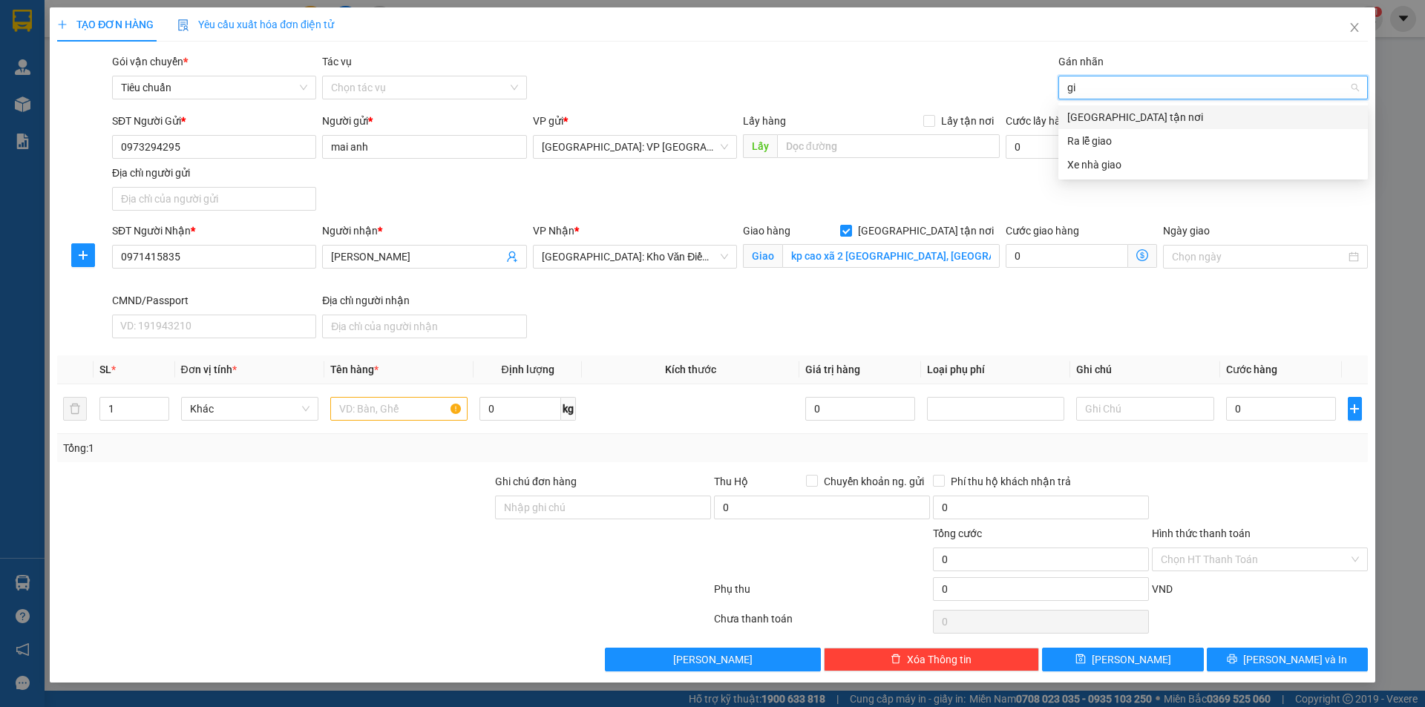
click at [1091, 119] on div "[GEOGRAPHIC_DATA] tận nơi" at bounding box center [1213, 117] width 292 height 16
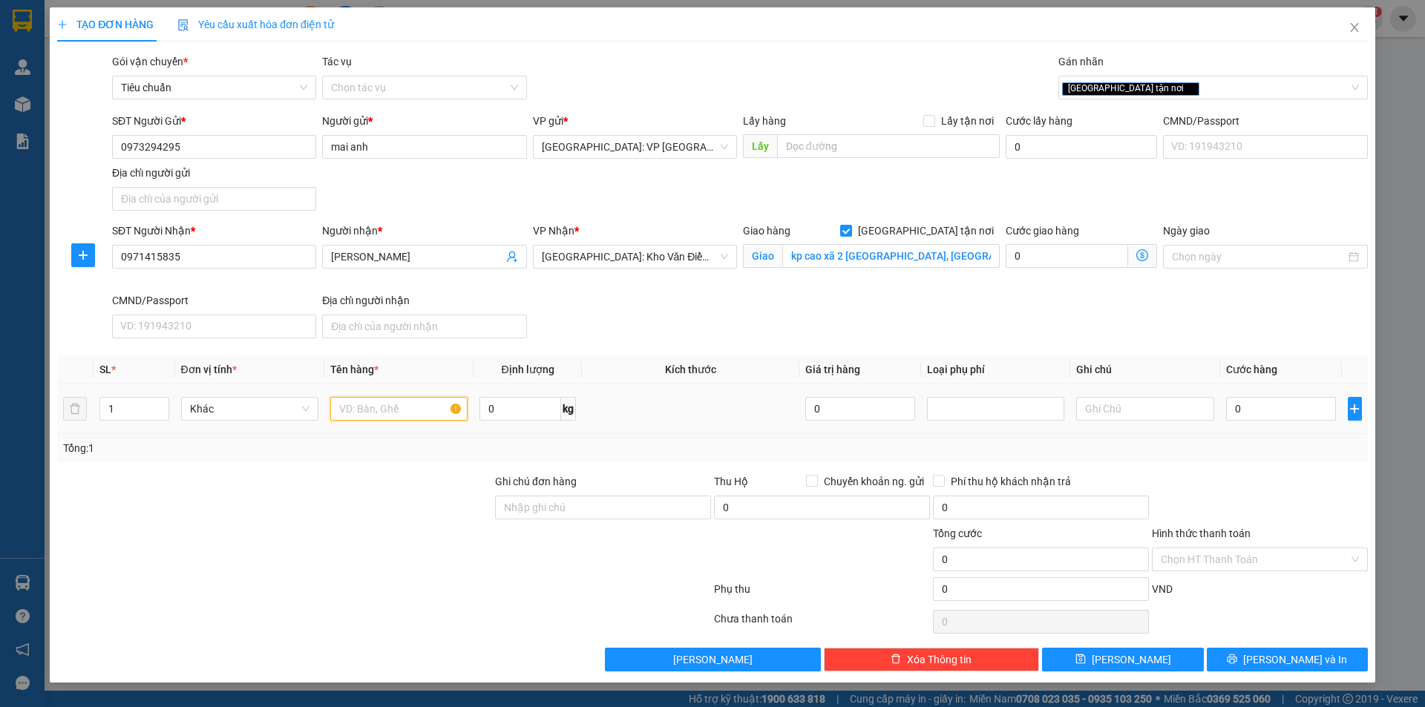
click at [360, 401] on input "text" at bounding box center [398, 409] width 137 height 24
type input "1 kiện giấy"
click at [1296, 421] on div "0" at bounding box center [1281, 409] width 111 height 30
click at [1282, 395] on div "0" at bounding box center [1281, 409] width 111 height 30
click at [1282, 398] on input "0" at bounding box center [1281, 409] width 111 height 24
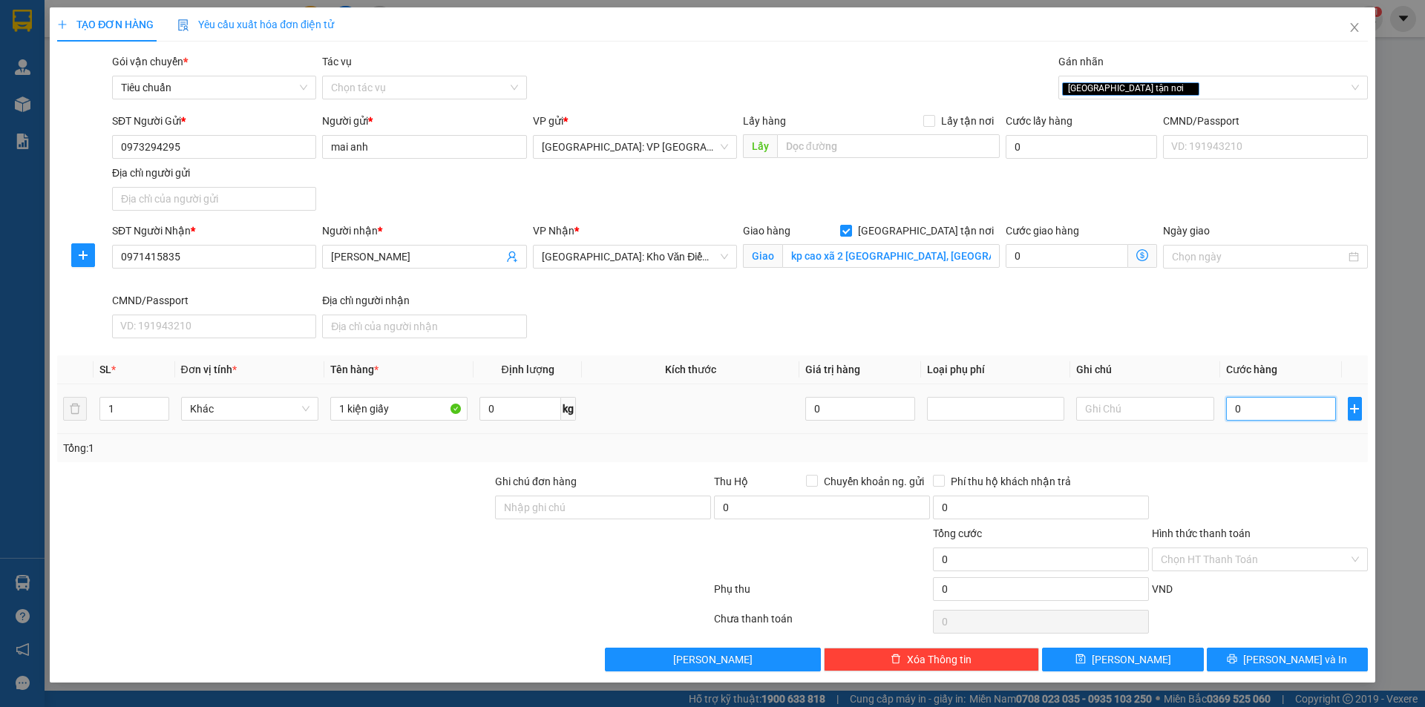
type input "7"
type input "70"
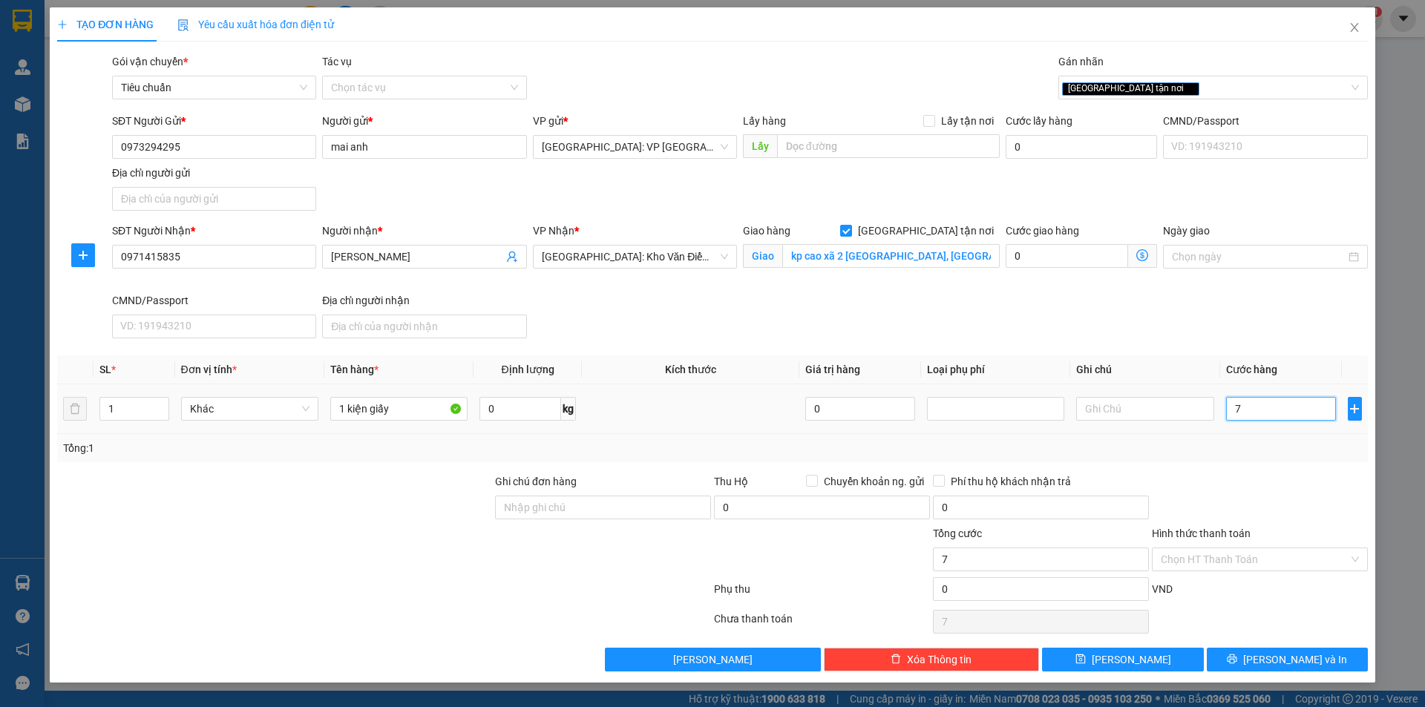
type input "70"
type input "700"
type input "7.000"
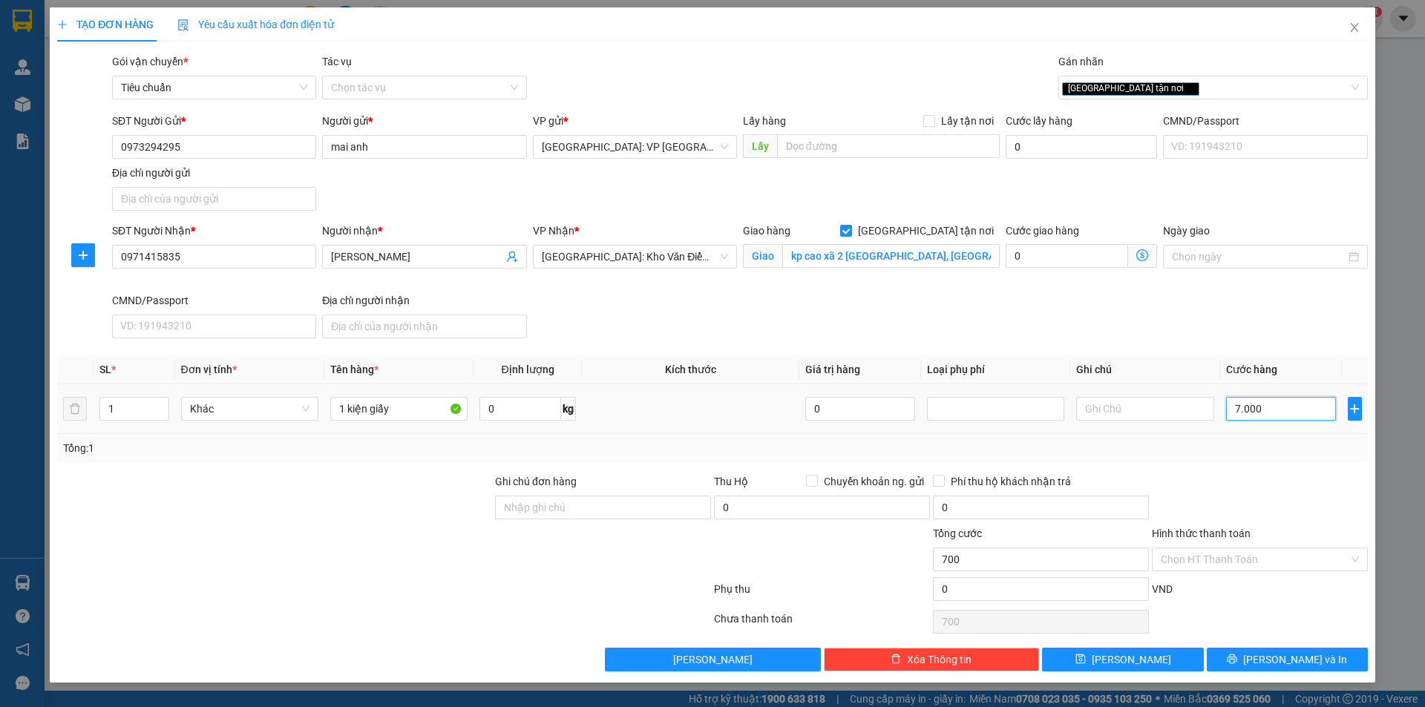
type input "7.000"
type input "70.000"
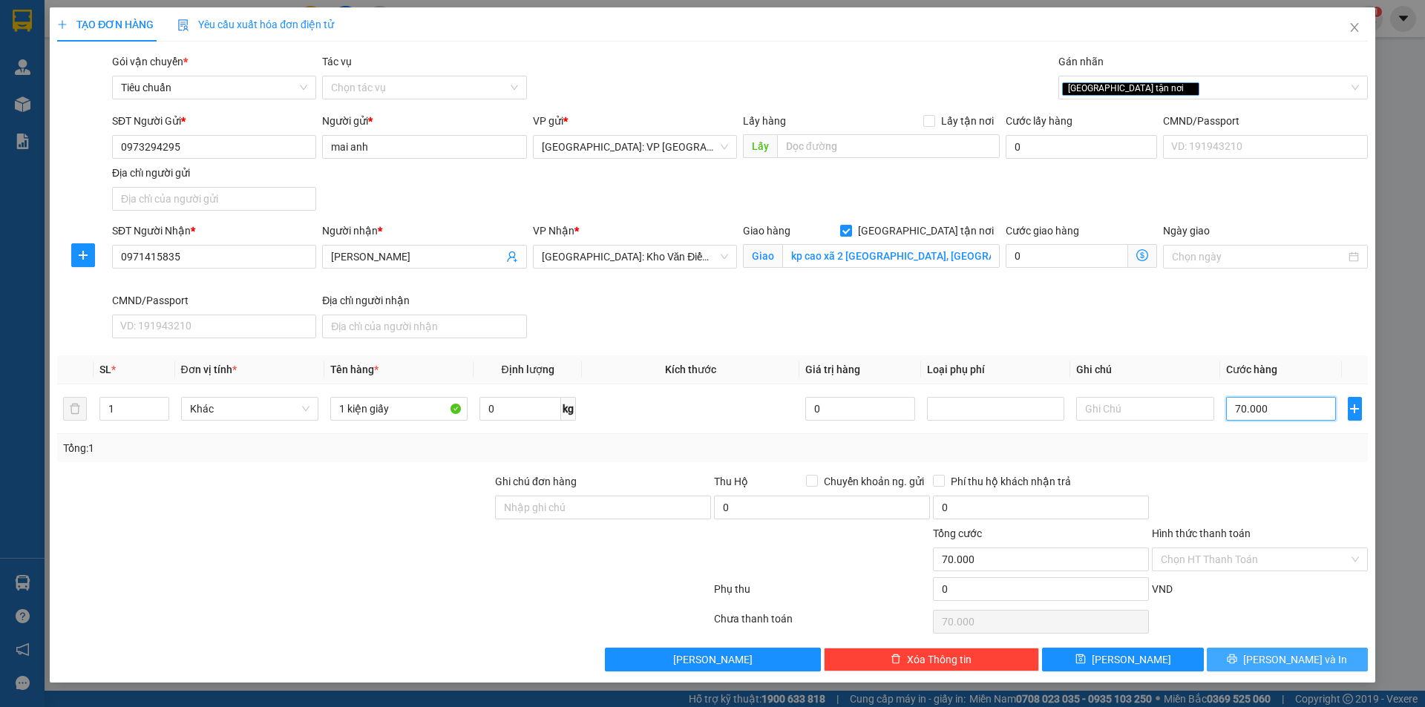
type input "70.000"
click at [1279, 656] on span "[PERSON_NAME] và In" at bounding box center [1295, 660] width 104 height 16
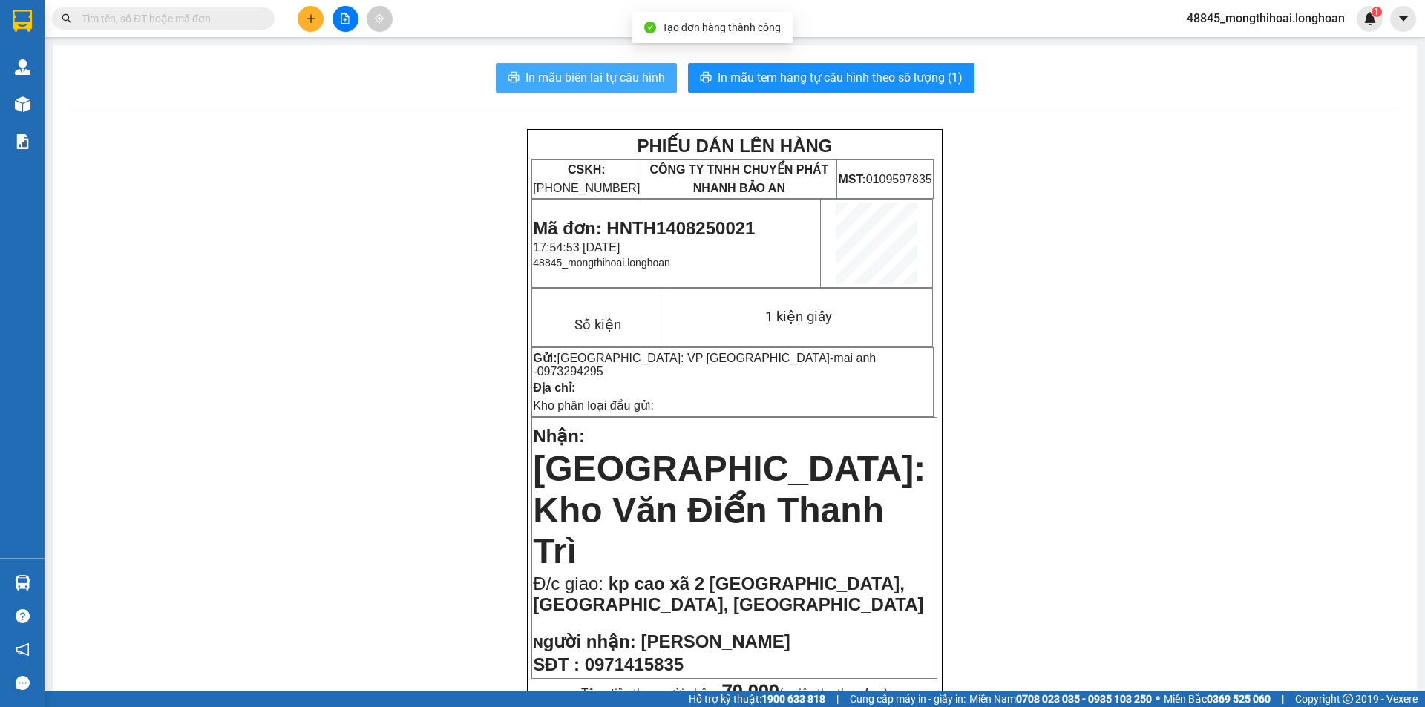
click at [580, 68] on span "In mẫu biên lai tự cấu hình" at bounding box center [595, 77] width 140 height 19
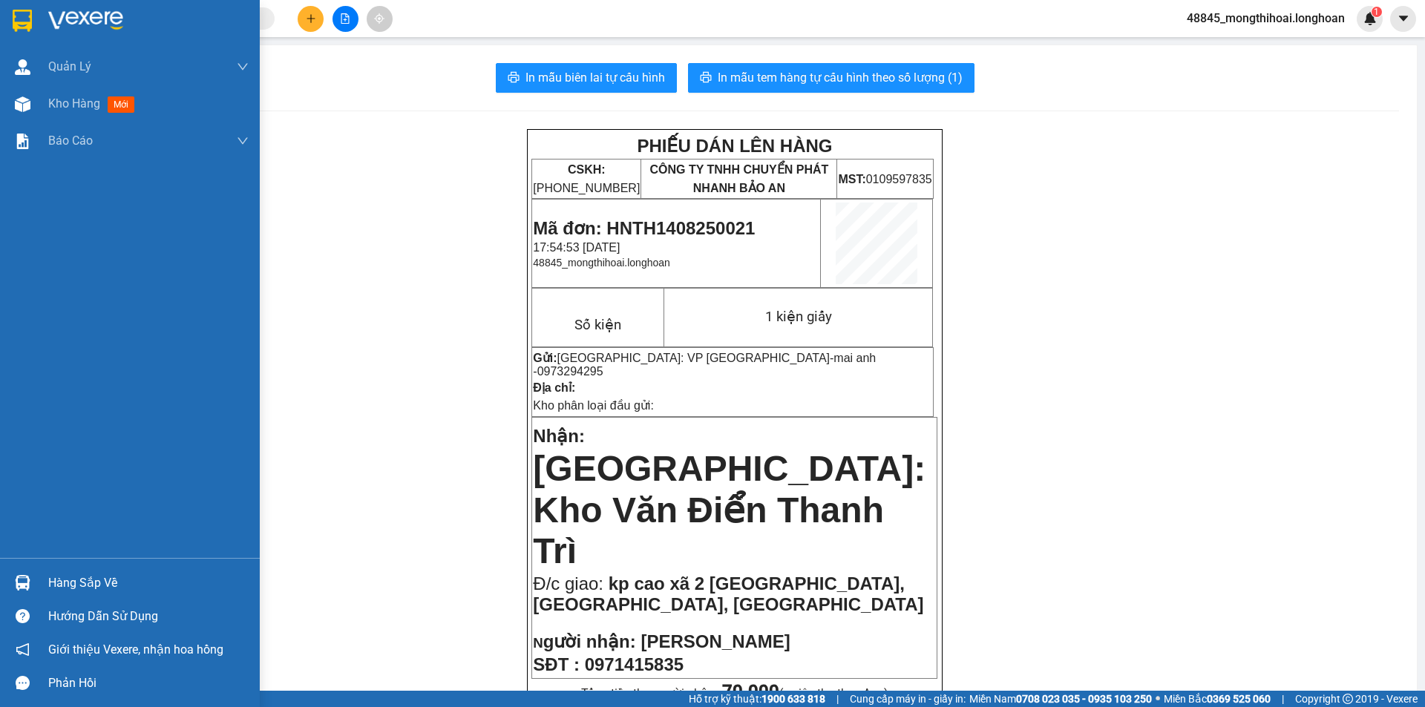
click at [0, 15] on div at bounding box center [130, 24] width 260 height 48
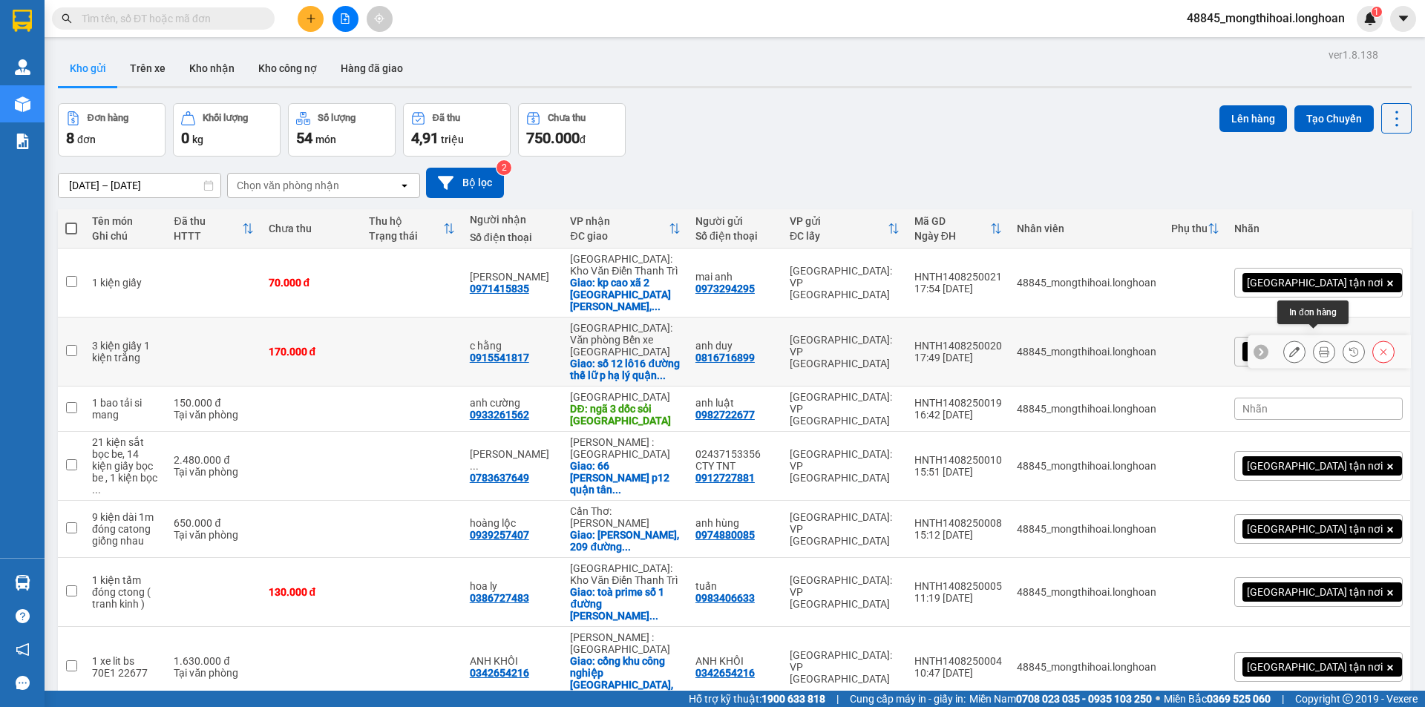
click at [1319, 339] on button at bounding box center [1323, 352] width 21 height 26
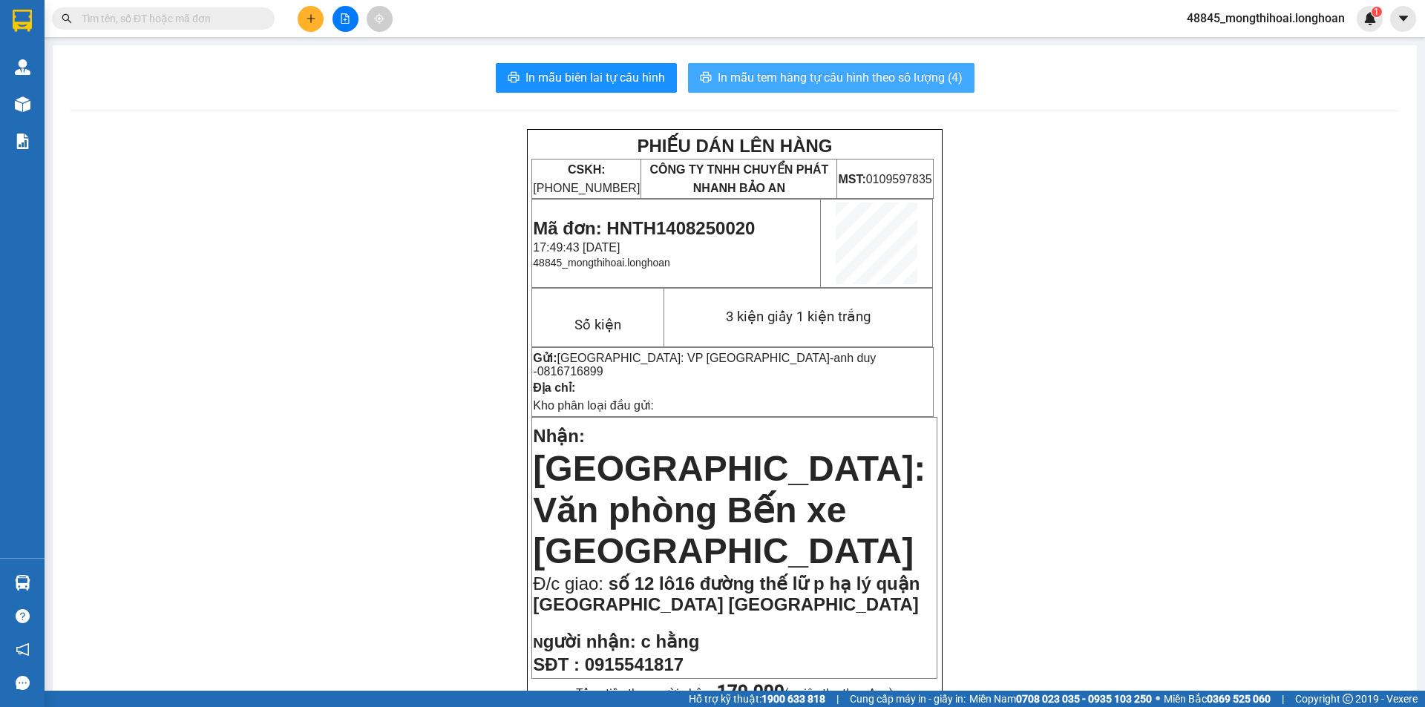
click at [939, 67] on button "In mẫu tem hàng tự cấu hình theo số lượng (4)" at bounding box center [831, 78] width 286 height 30
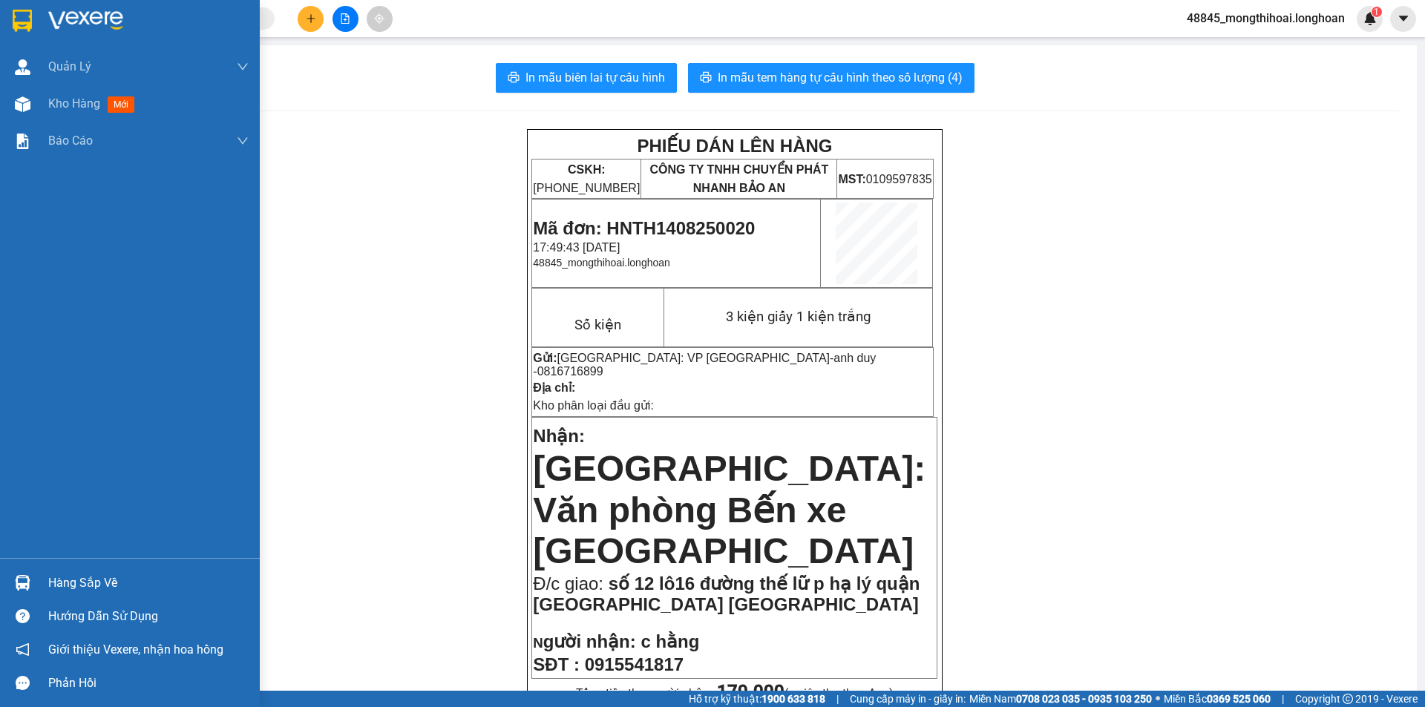
click at [1, 4] on div at bounding box center [130, 24] width 260 height 48
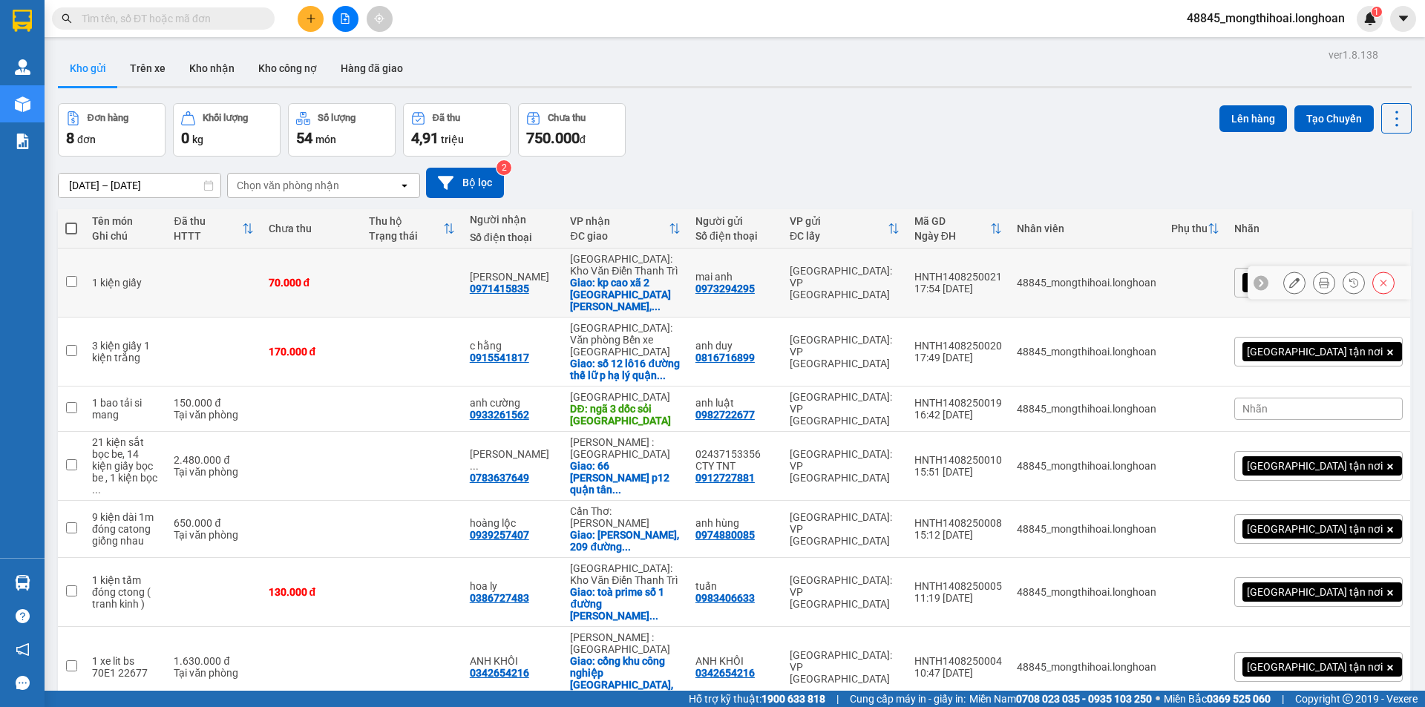
click at [1319, 281] on icon at bounding box center [1324, 283] width 10 height 10
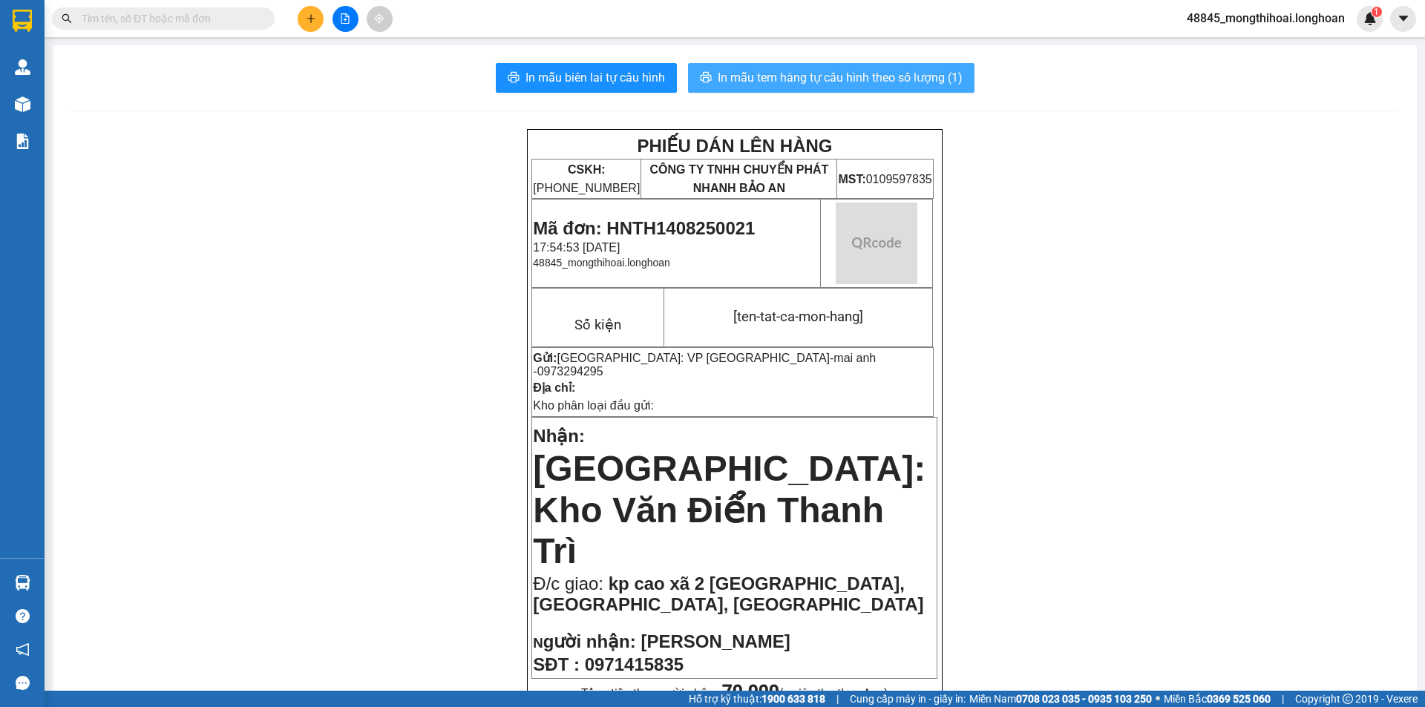
click at [926, 81] on span "In mẫu tem hàng tự cấu hình theo số lượng (1)" at bounding box center [840, 77] width 245 height 19
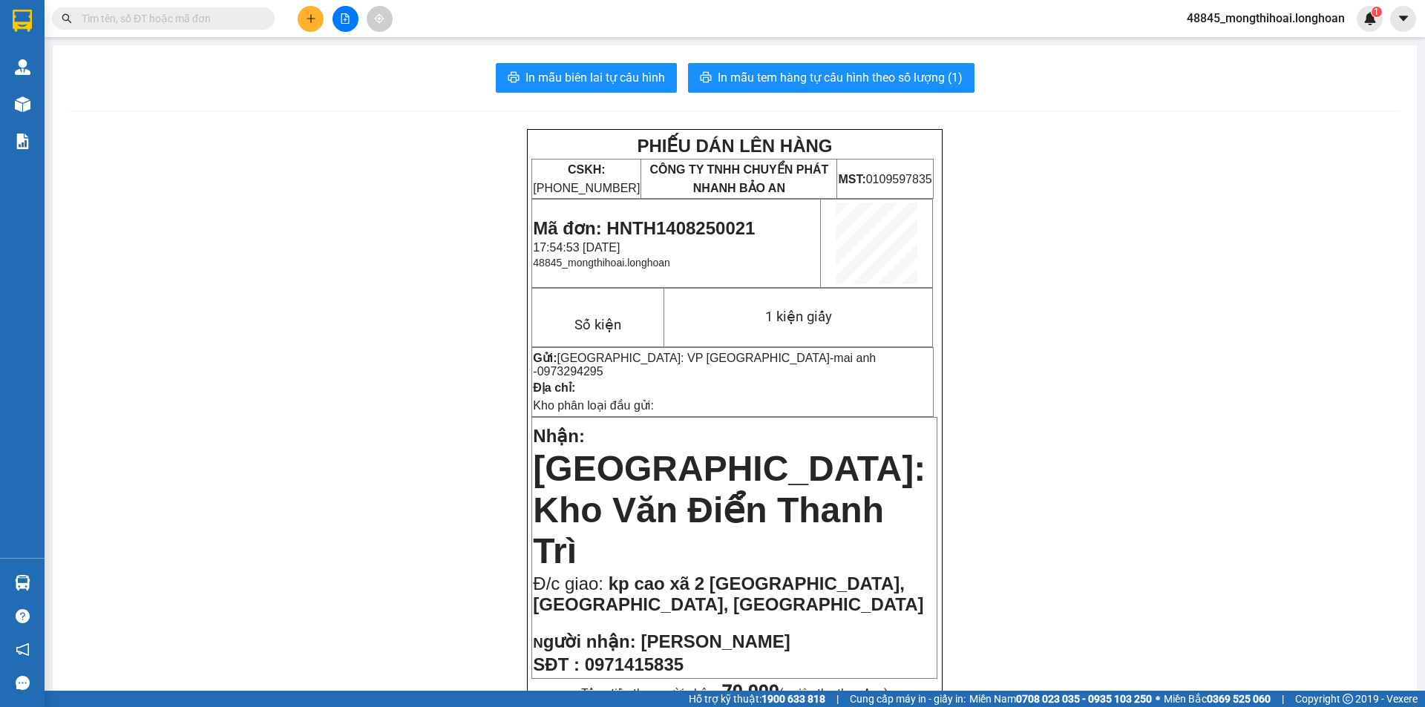
scroll to position [148, 0]
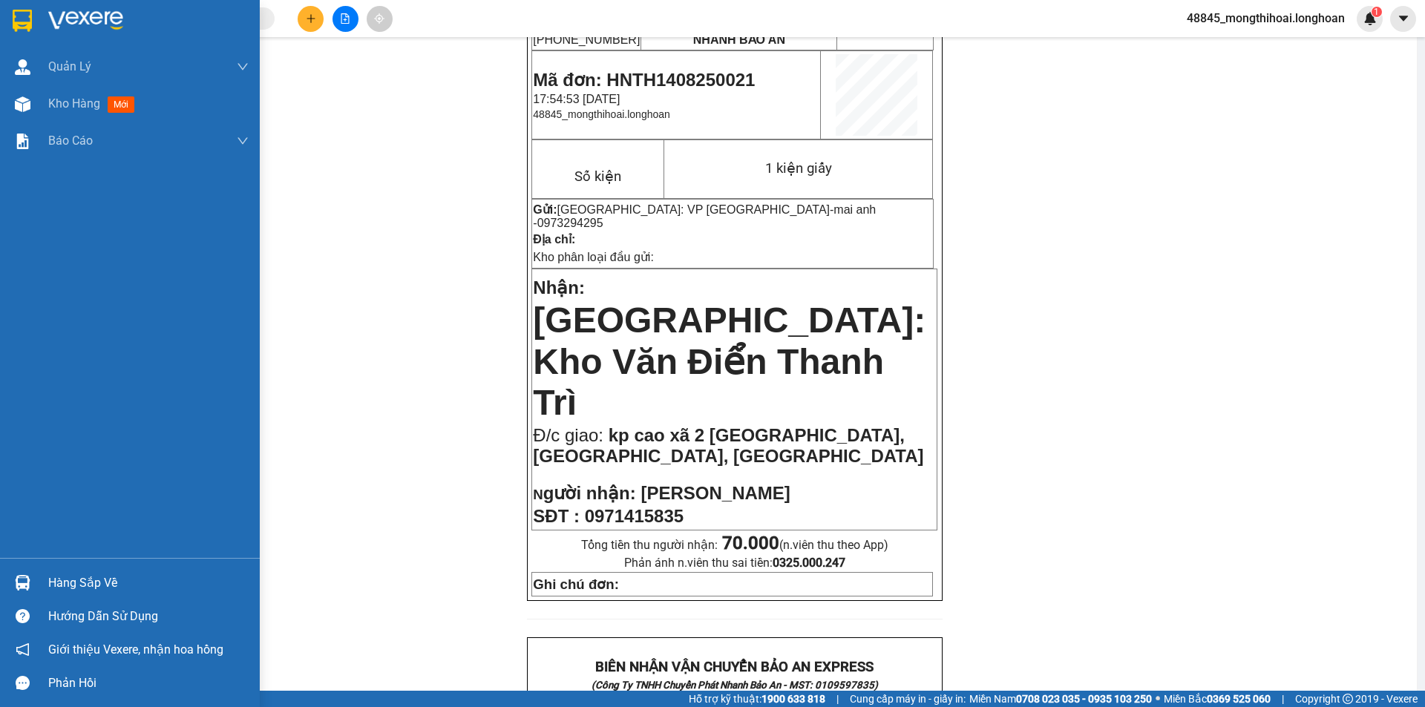
click at [0, 16] on div at bounding box center [130, 24] width 260 height 48
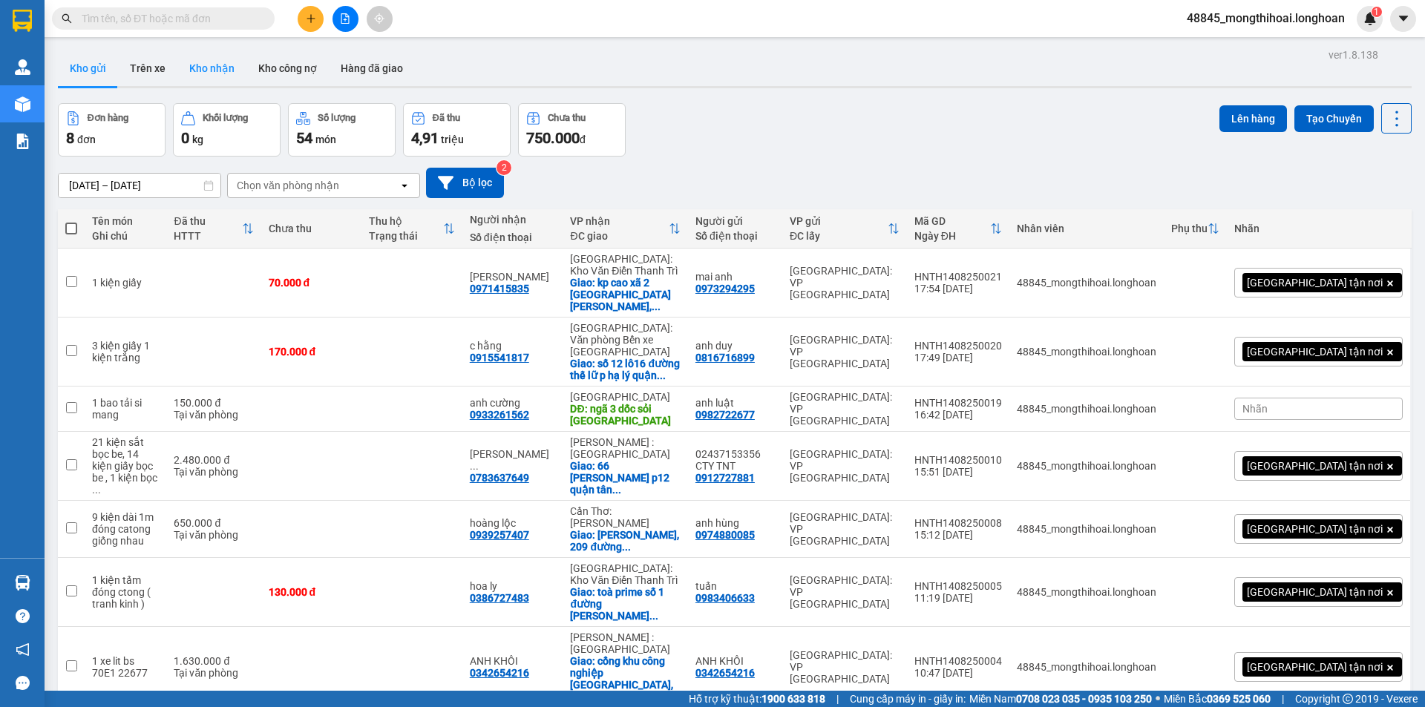
click at [221, 70] on button "Kho nhận" at bounding box center [211, 68] width 69 height 36
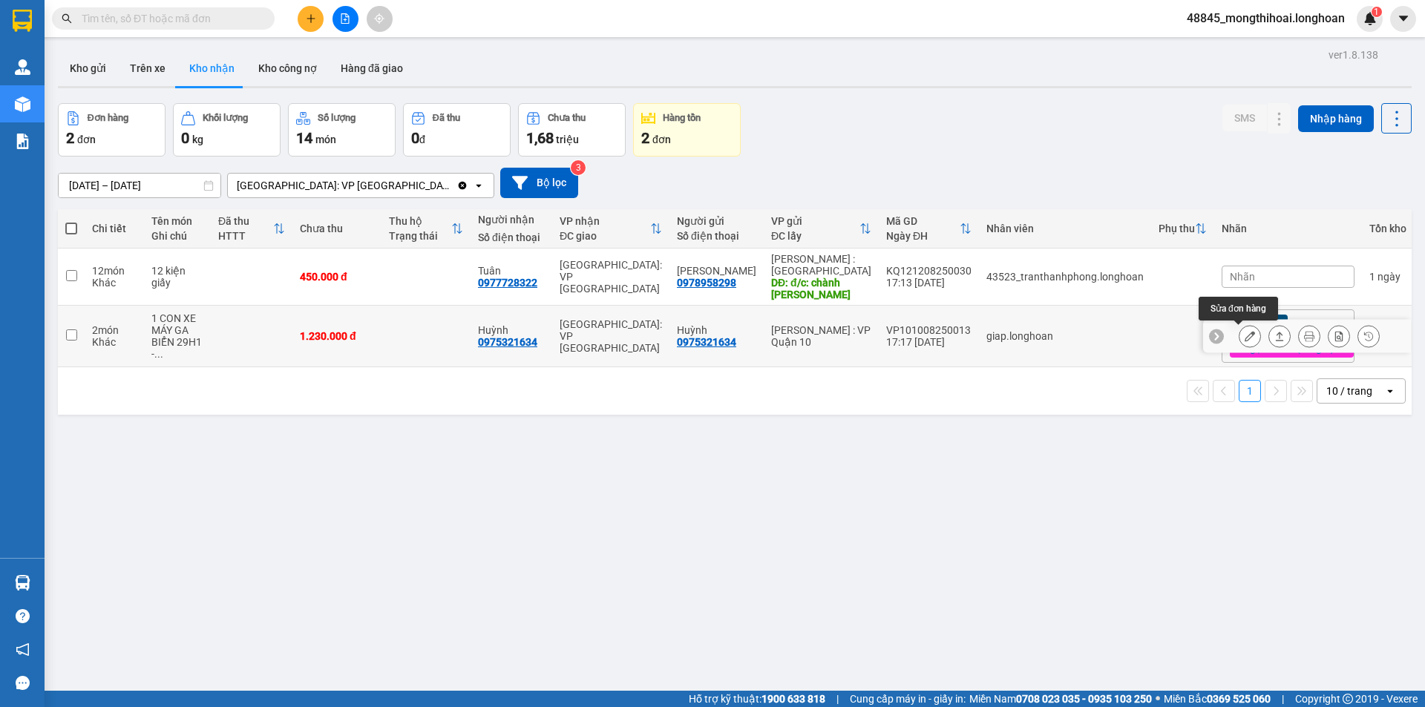
click at [1244, 338] on icon at bounding box center [1249, 336] width 10 height 10
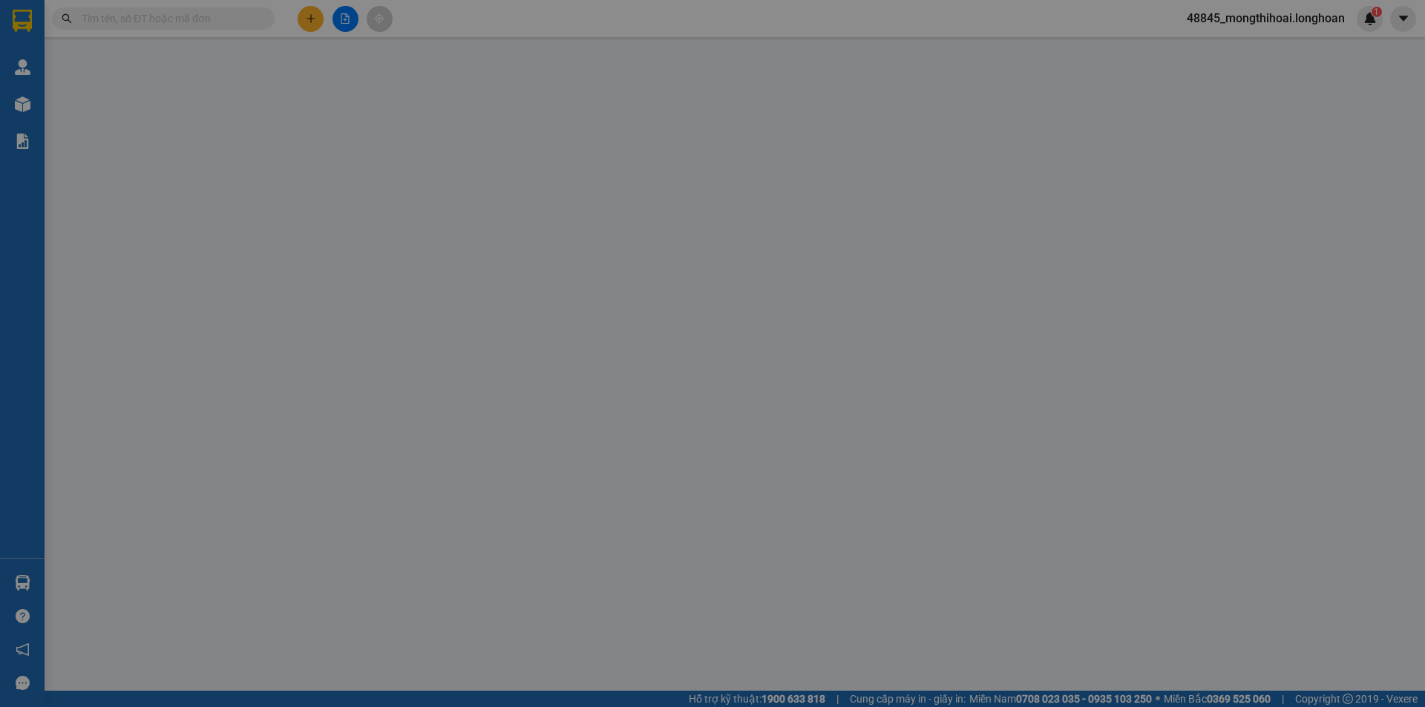
type input "0975321634"
type input "Huỳnh"
type input "0975321634"
type input "Huỳnh"
type input "CÓ CÀ VẸT ĐI KÈM THEO XE"
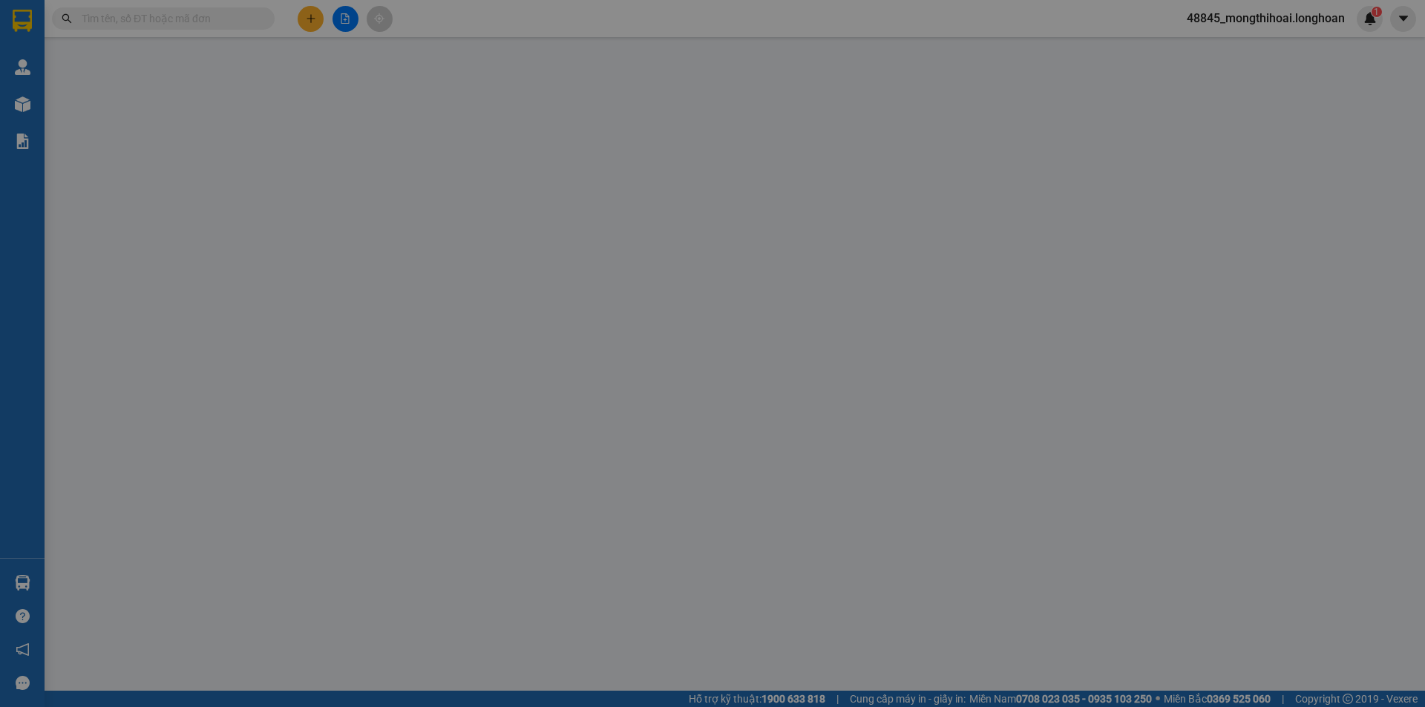
type input "1.230.000"
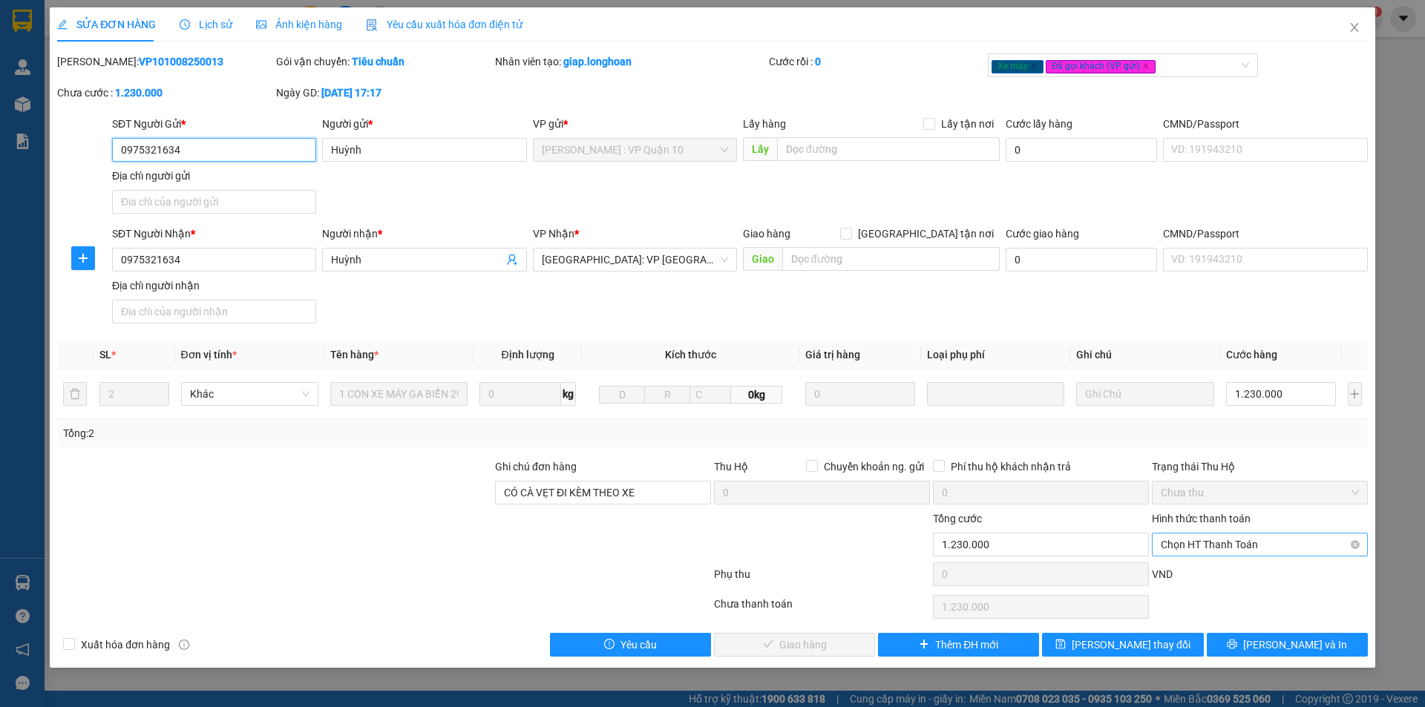
click at [1238, 546] on span "Chọn HT Thanh Toán" at bounding box center [1260, 545] width 198 height 22
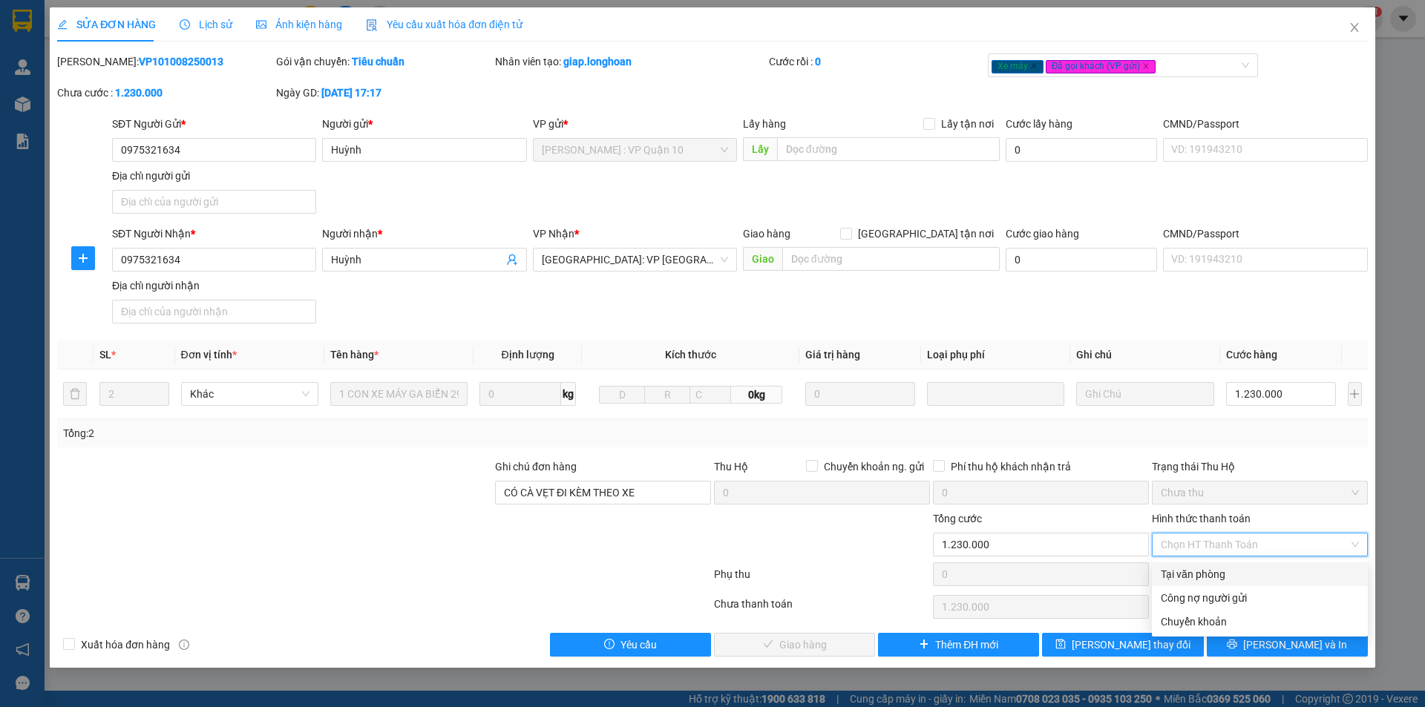
click at [1217, 576] on div "Tại văn phòng" at bounding box center [1260, 574] width 198 height 16
type input "0"
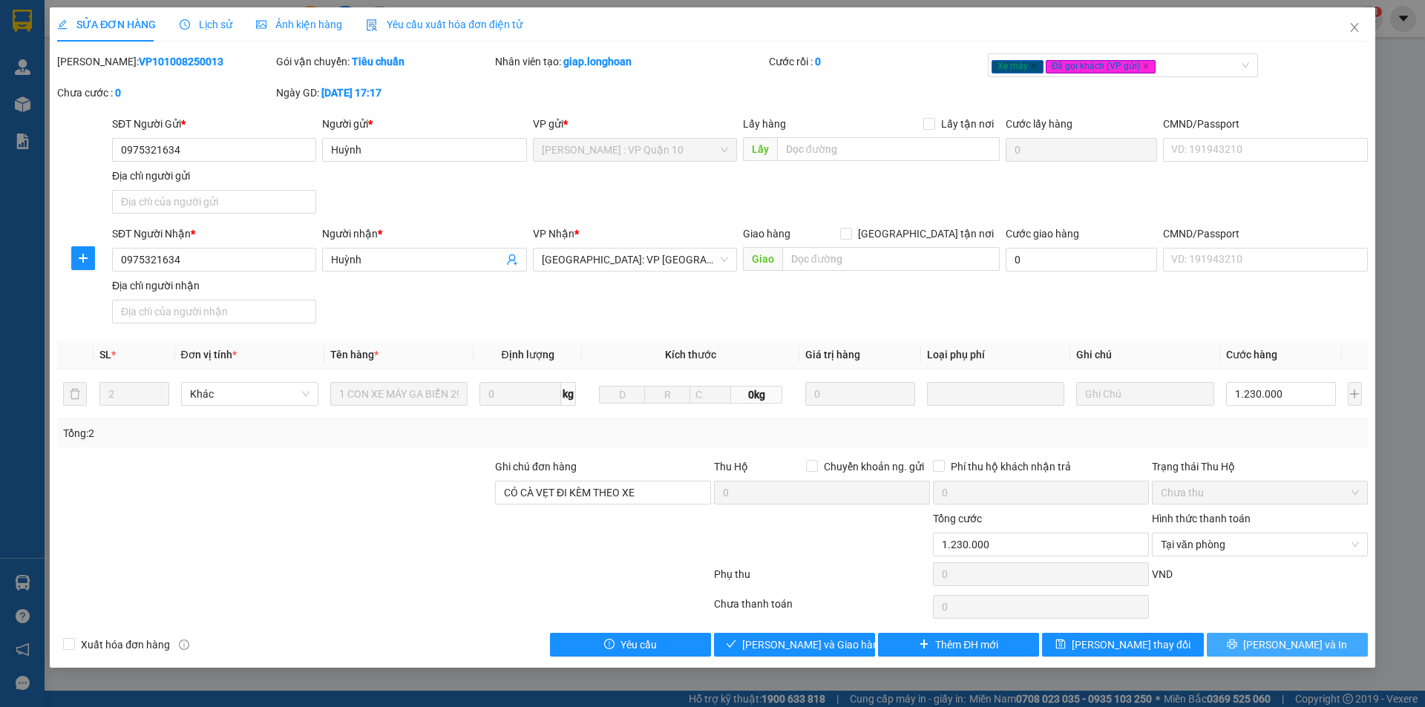
click at [1270, 642] on button "[PERSON_NAME] và In" at bounding box center [1287, 645] width 161 height 24
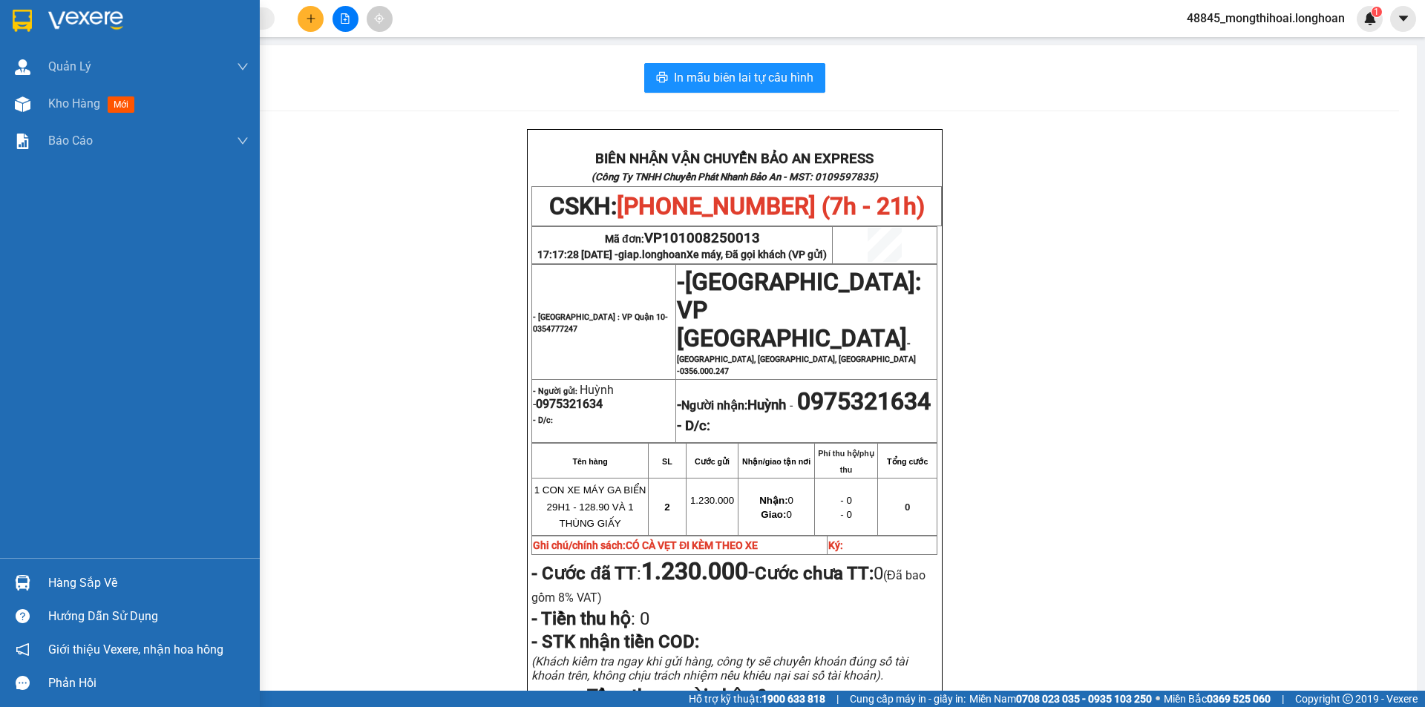
click at [18, 26] on img at bounding box center [22, 21] width 19 height 22
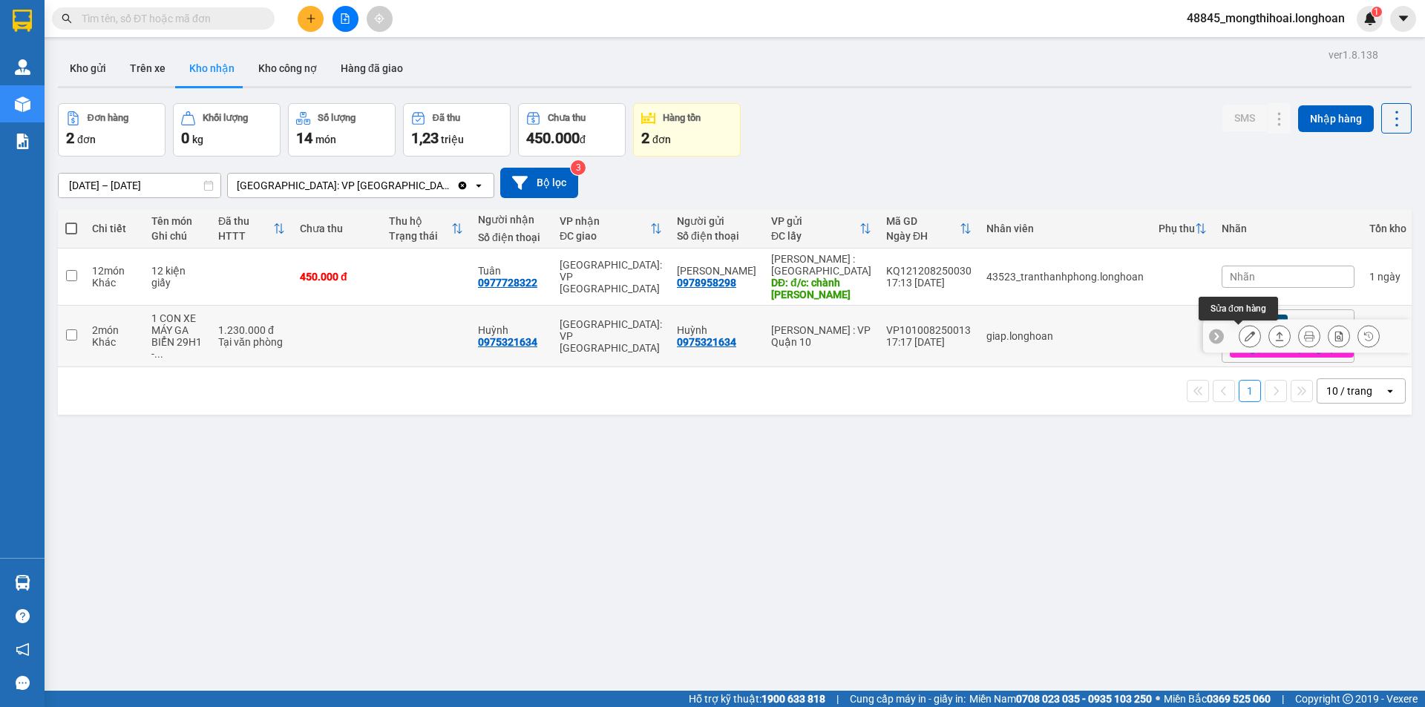
click at [1244, 335] on icon at bounding box center [1249, 336] width 10 height 10
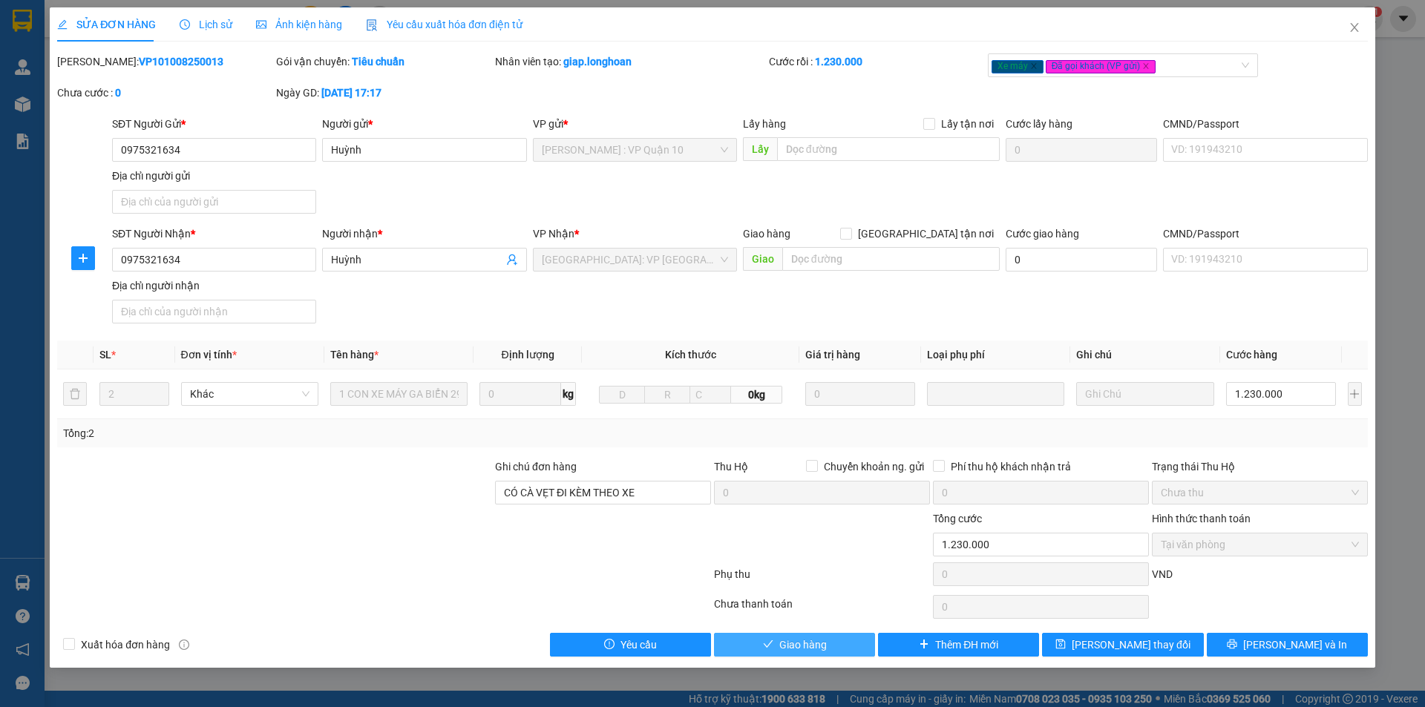
click at [813, 647] on span "Giao hàng" at bounding box center [802, 645] width 47 height 16
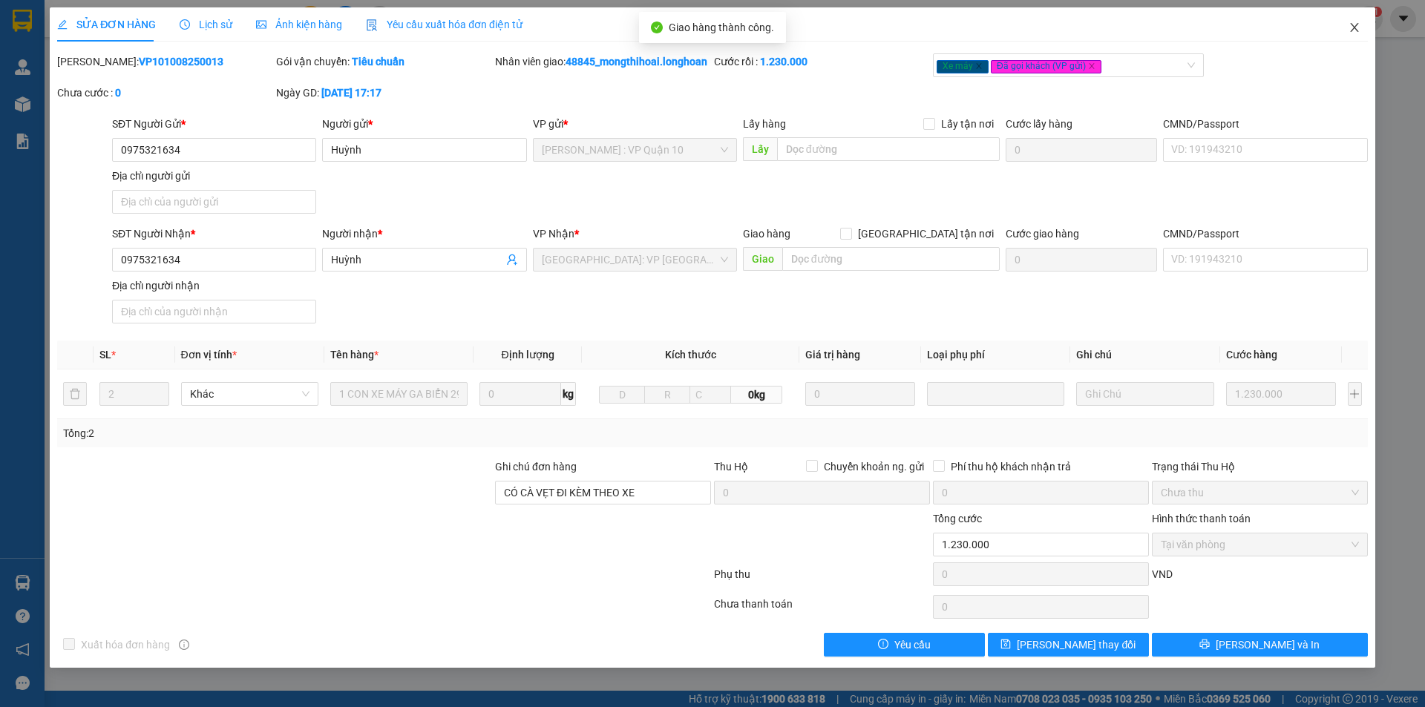
click at [1345, 36] on span "Close" at bounding box center [1354, 28] width 42 height 42
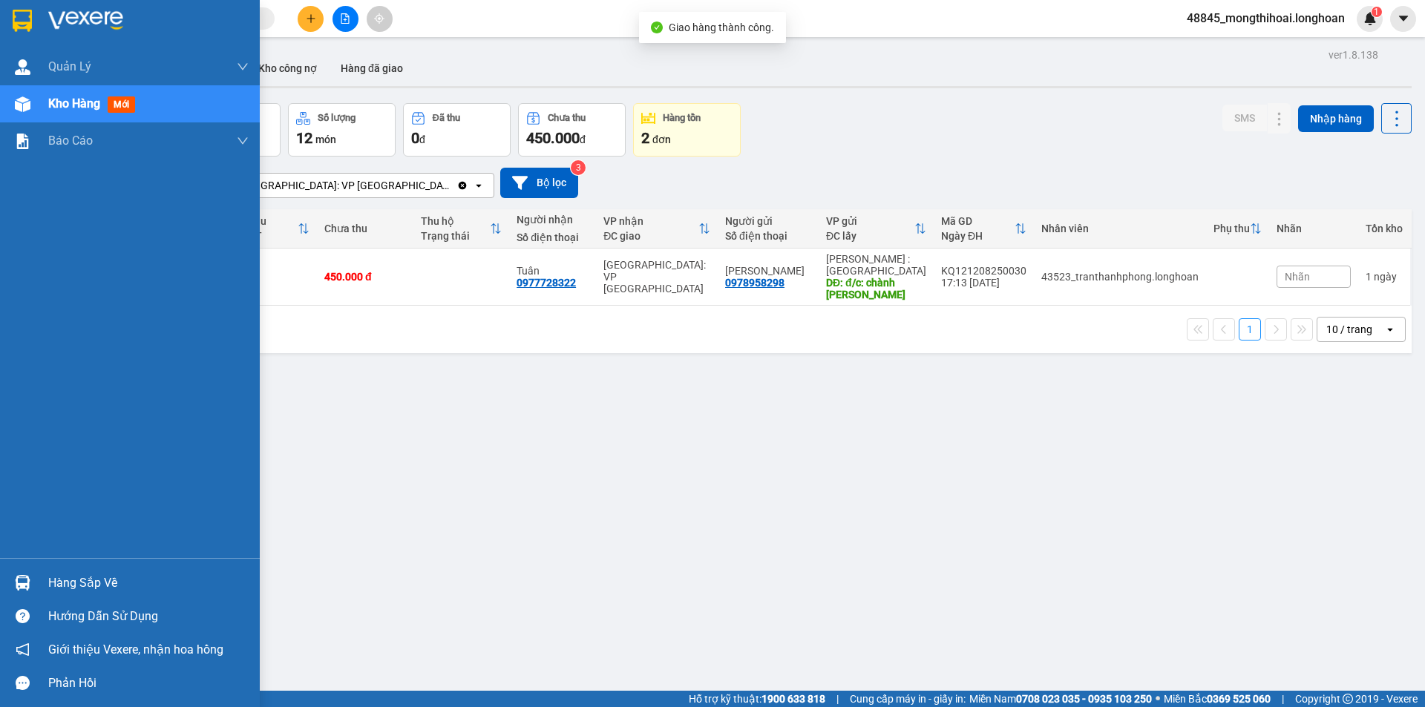
click at [11, 13] on div at bounding box center [23, 20] width 26 height 26
click at [10, 22] on div at bounding box center [23, 20] width 26 height 26
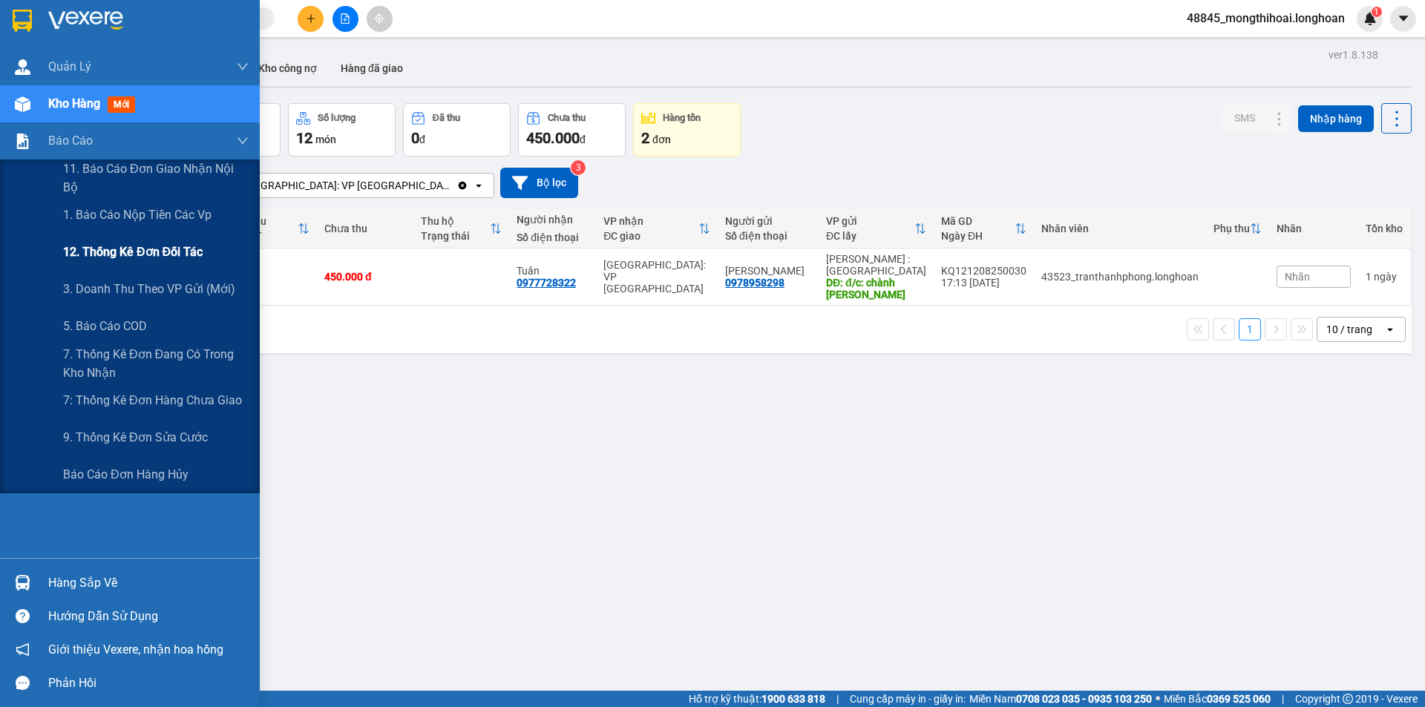
click at [125, 243] on span "12. Thống kê đơn đối tác" at bounding box center [133, 252] width 140 height 19
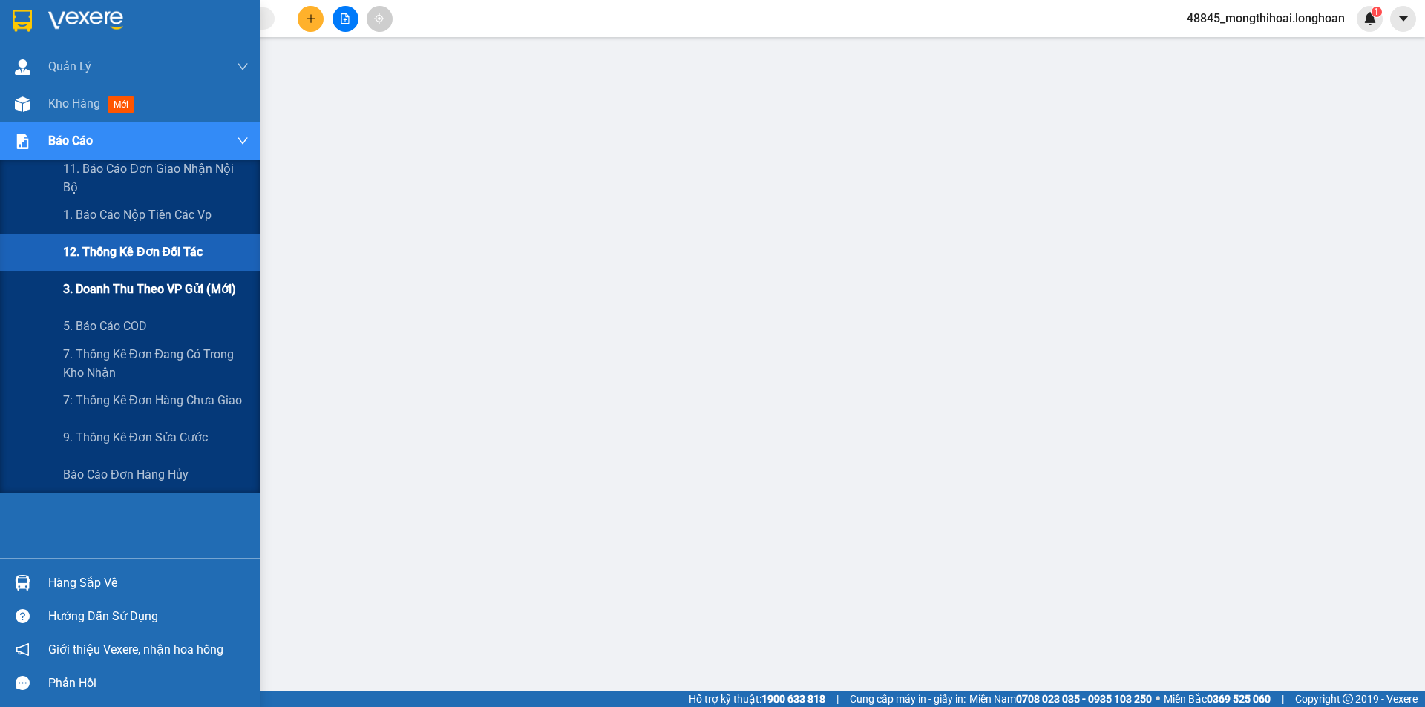
click at [157, 287] on span "3. Doanh Thu theo VP Gửi (mới)" at bounding box center [149, 289] width 173 height 19
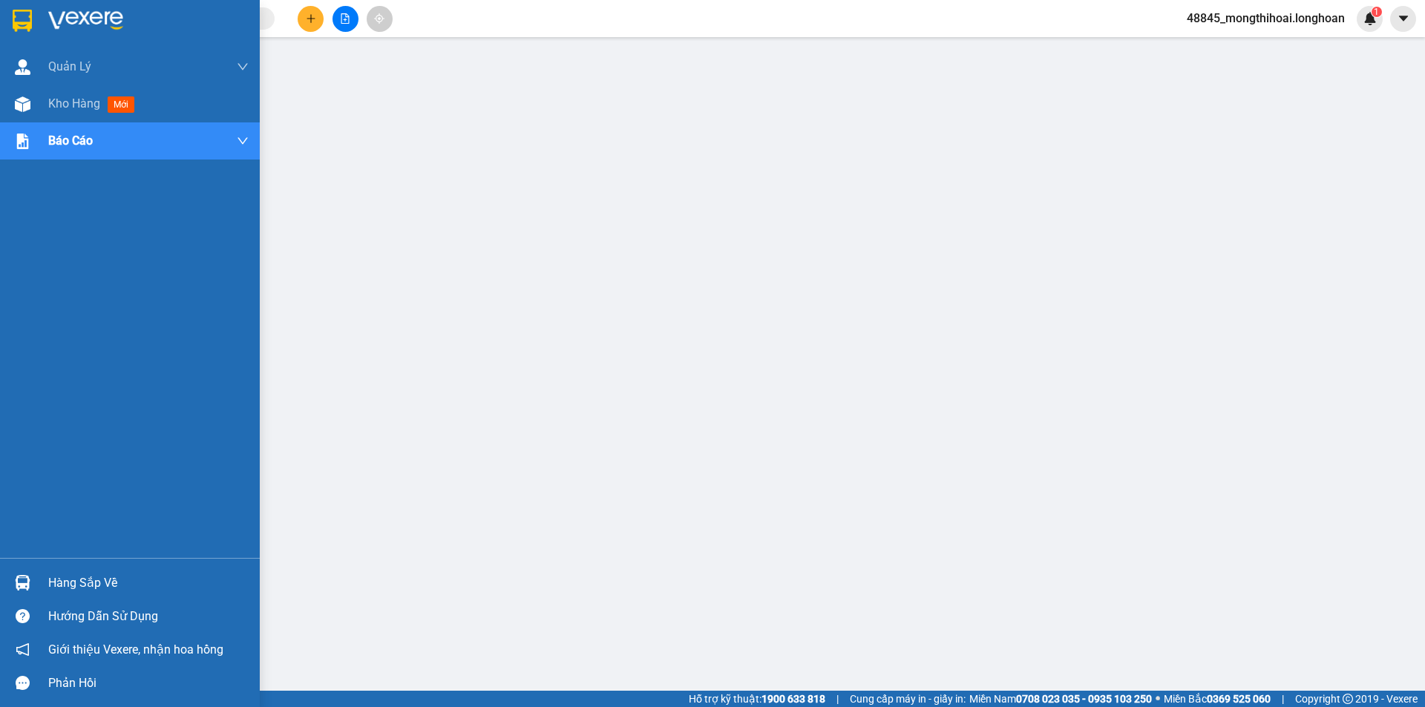
click at [7, 18] on div at bounding box center [130, 24] width 260 height 48
